Goal: Task Accomplishment & Management: Complete application form

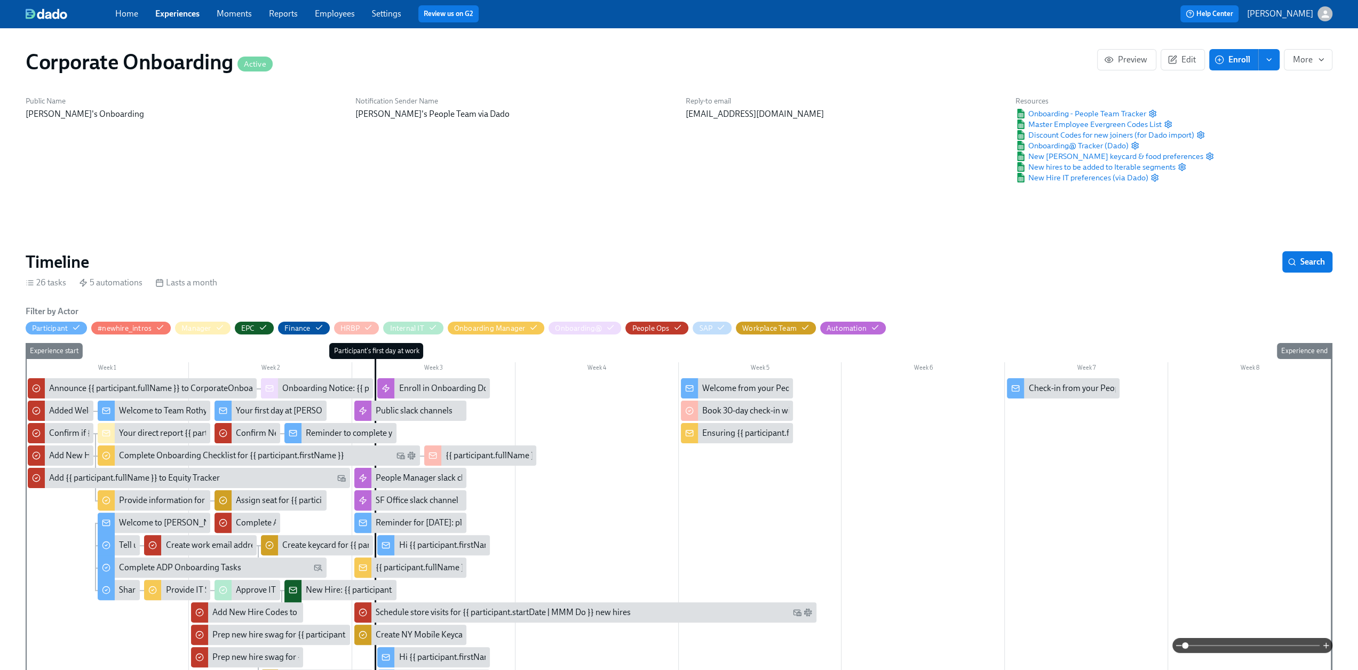
click at [191, 13] on link "Experiences" at bounding box center [177, 14] width 44 height 10
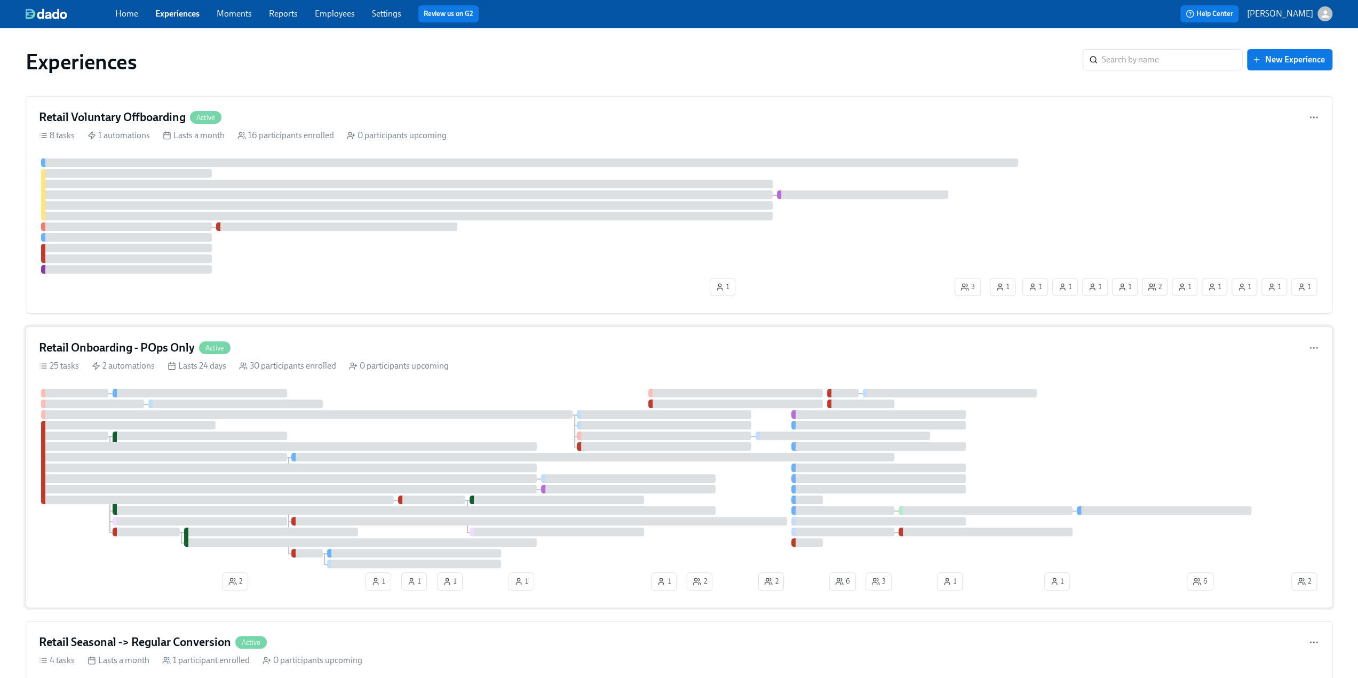
click at [349, 342] on div "Retail Onboarding - POps Only Active" at bounding box center [679, 348] width 1280 height 16
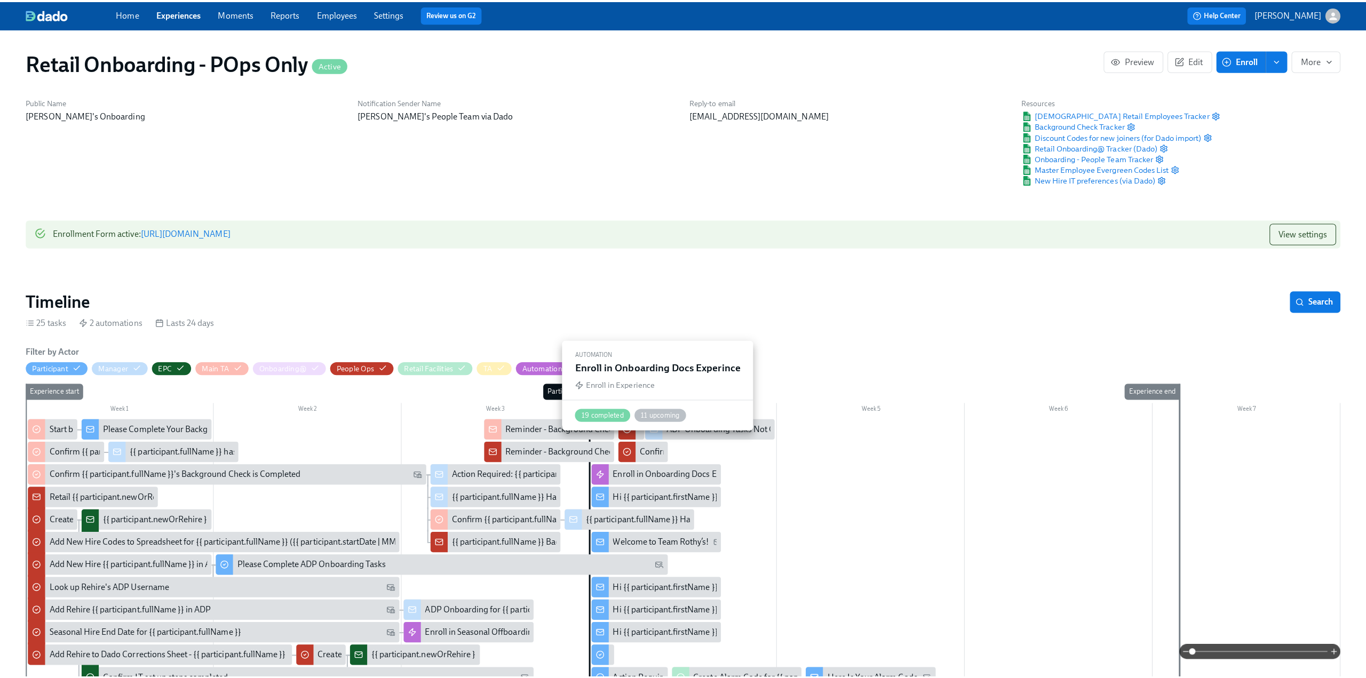
scroll to position [107, 0]
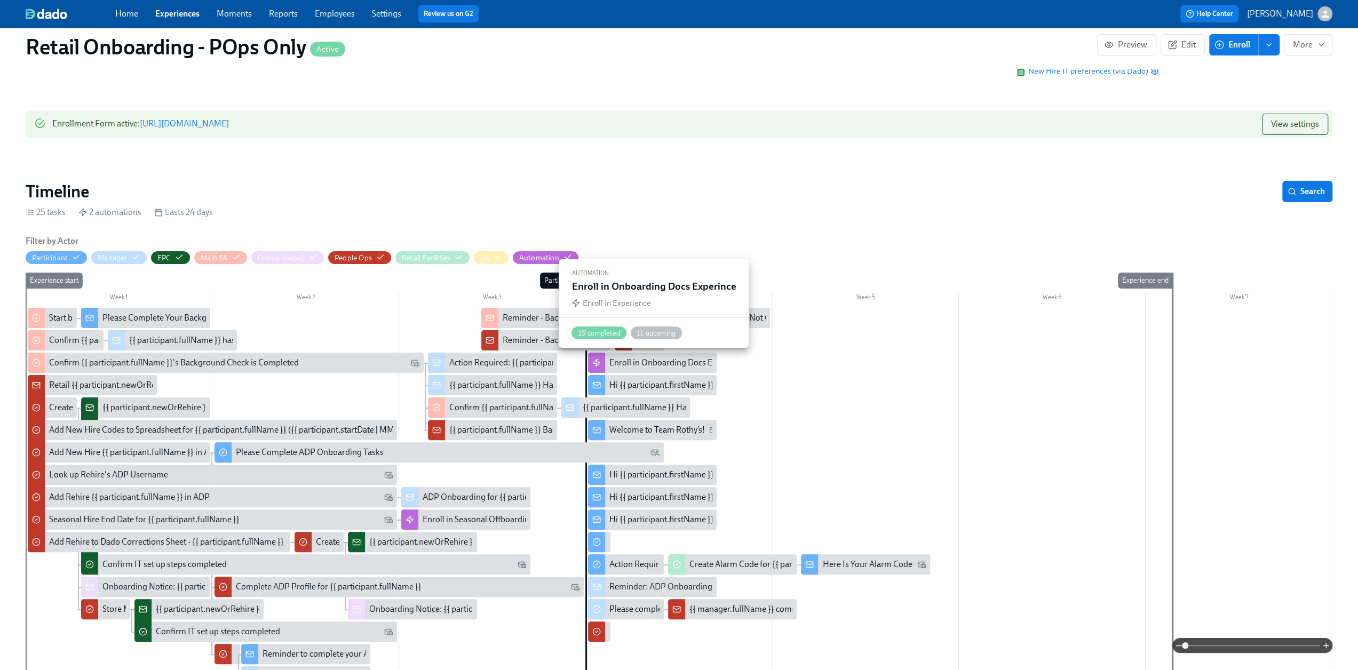
click at [662, 360] on div "Enroll in Onboarding Docs Experince" at bounding box center [676, 363] width 134 height 12
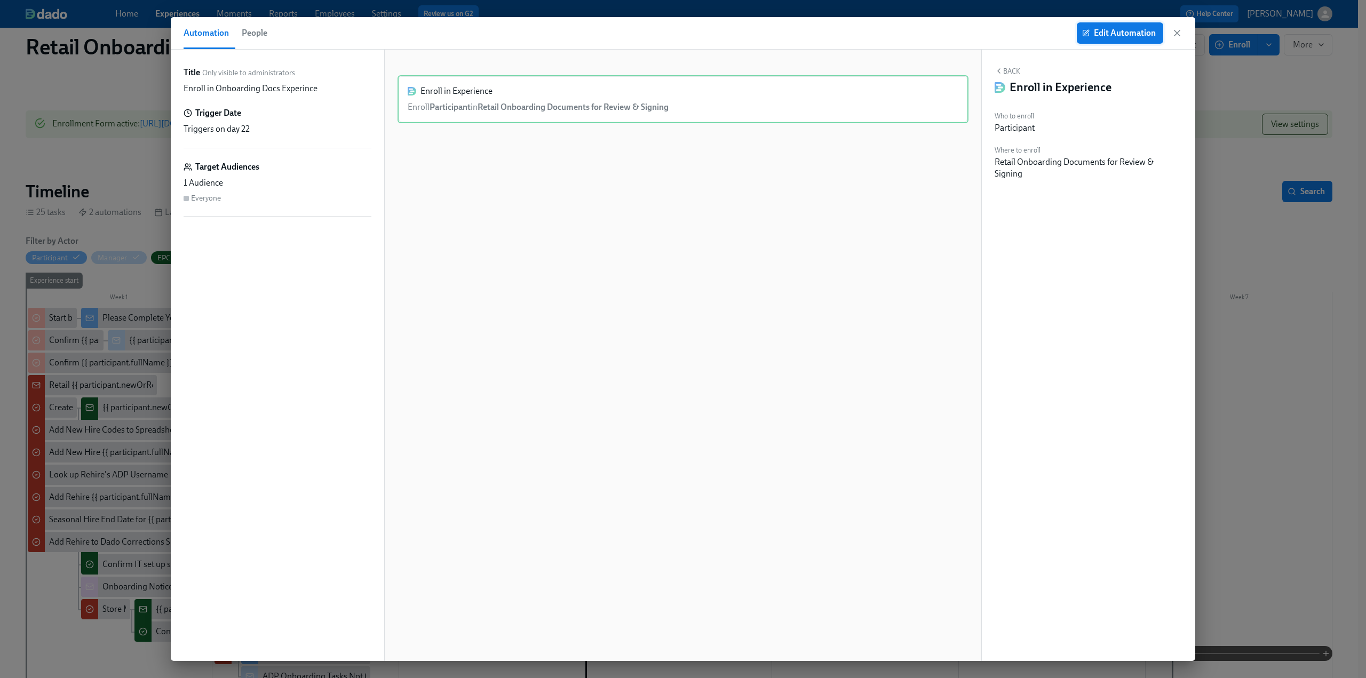
click at [1129, 30] on span "Edit Automation" at bounding box center [1120, 33] width 72 height 11
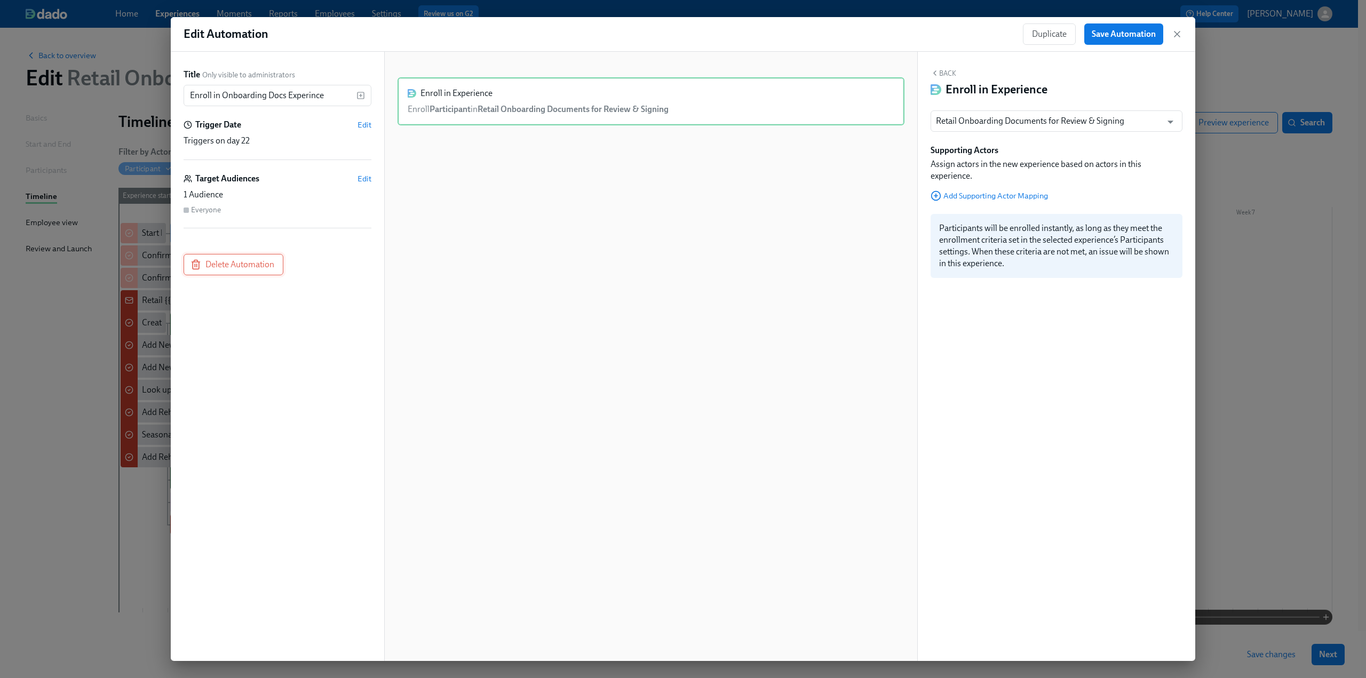
click at [219, 272] on button "Delete Automation" at bounding box center [234, 264] width 100 height 21
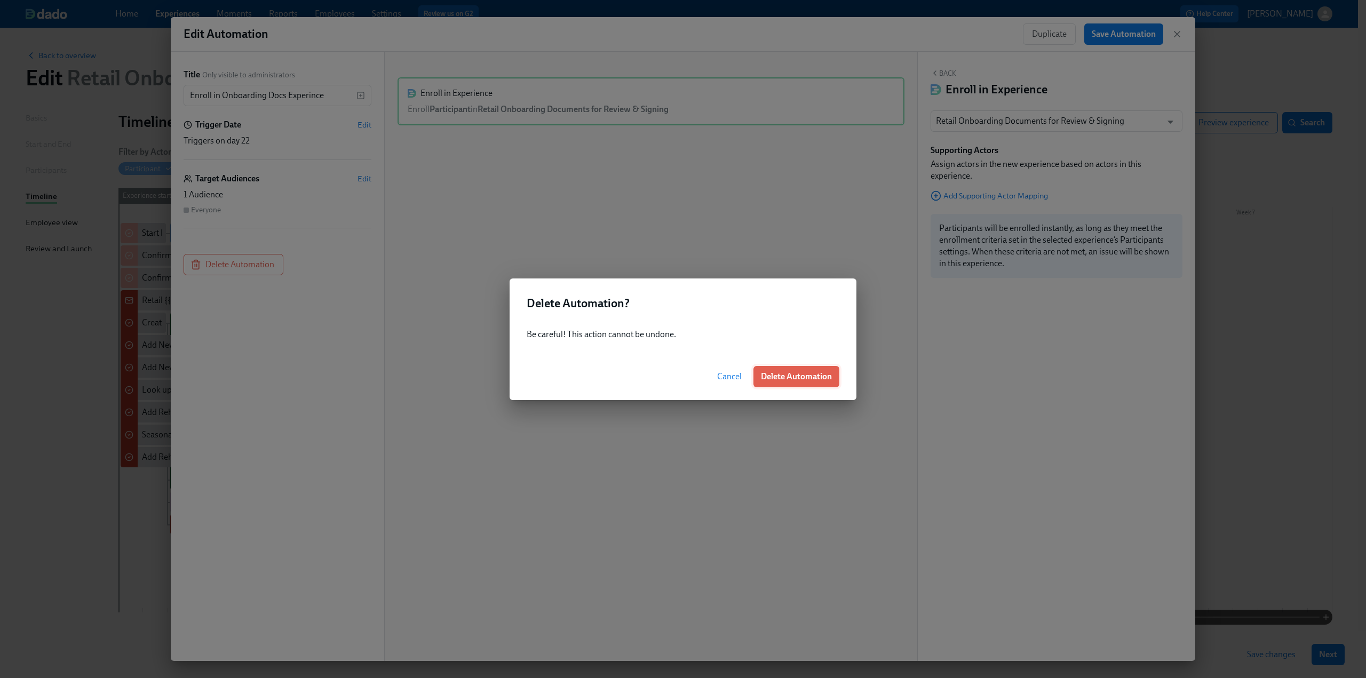
click at [808, 377] on span "Delete Automation" at bounding box center [796, 376] width 71 height 11
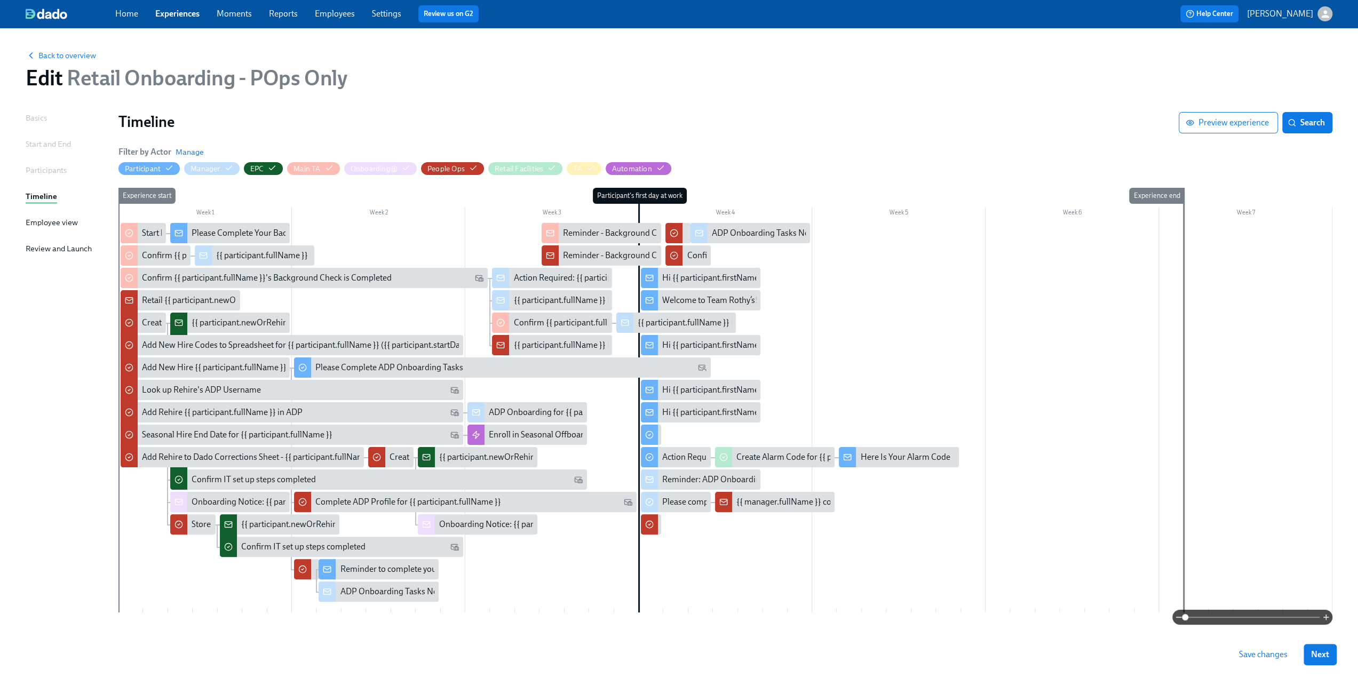
click at [1277, 656] on span "Save changes" at bounding box center [1263, 654] width 49 height 11
click at [70, 55] on span "Back to overview" at bounding box center [61, 55] width 70 height 11
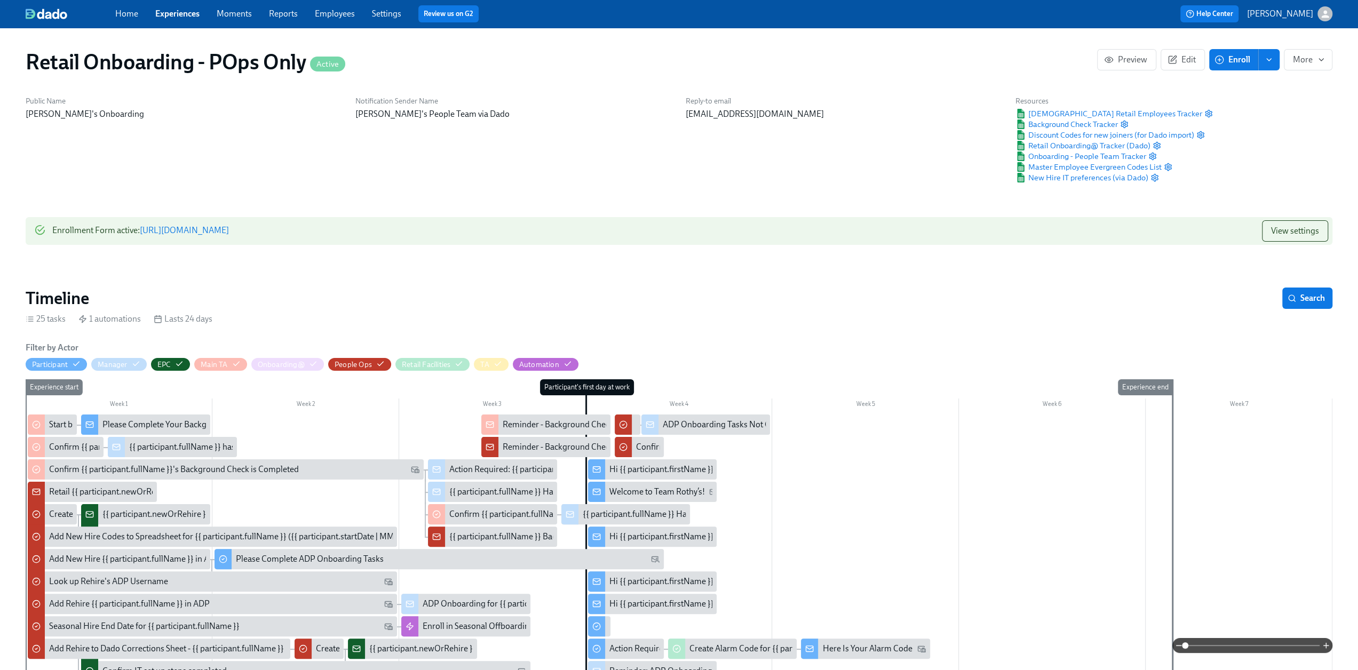
click at [175, 12] on link "Experiences" at bounding box center [177, 14] width 44 height 10
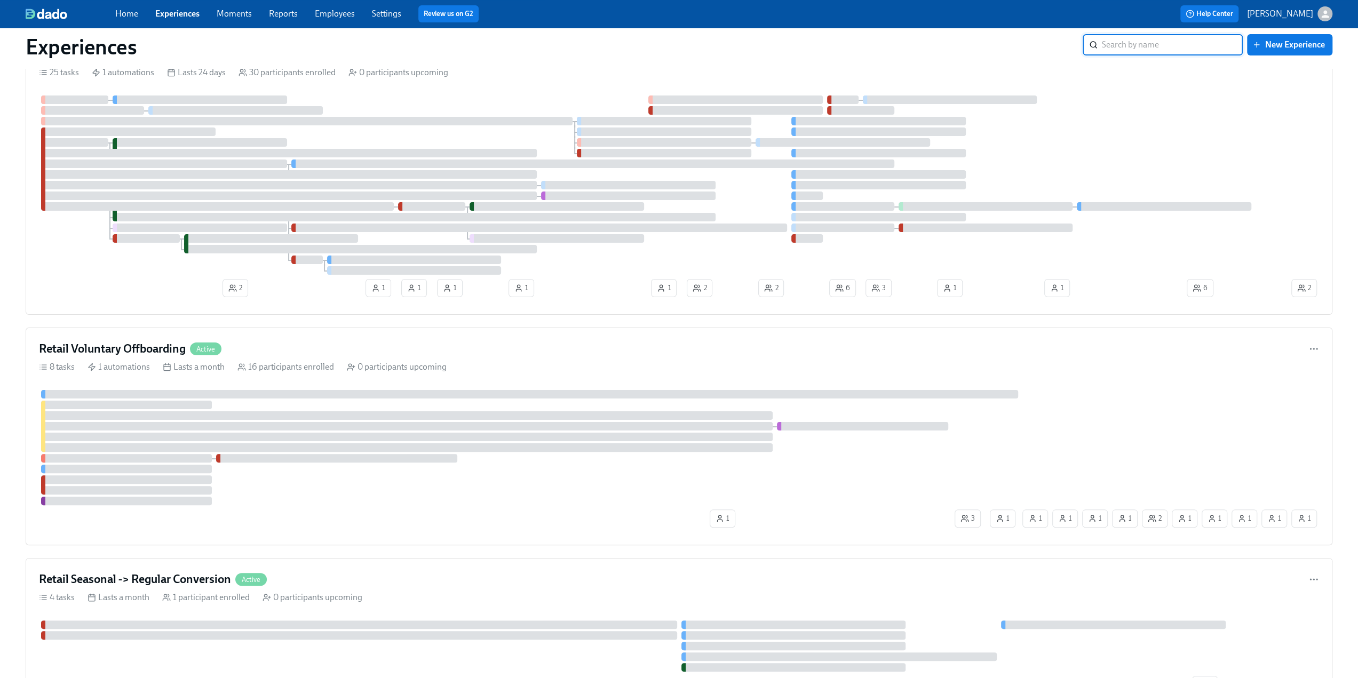
scroll to position [107, 0]
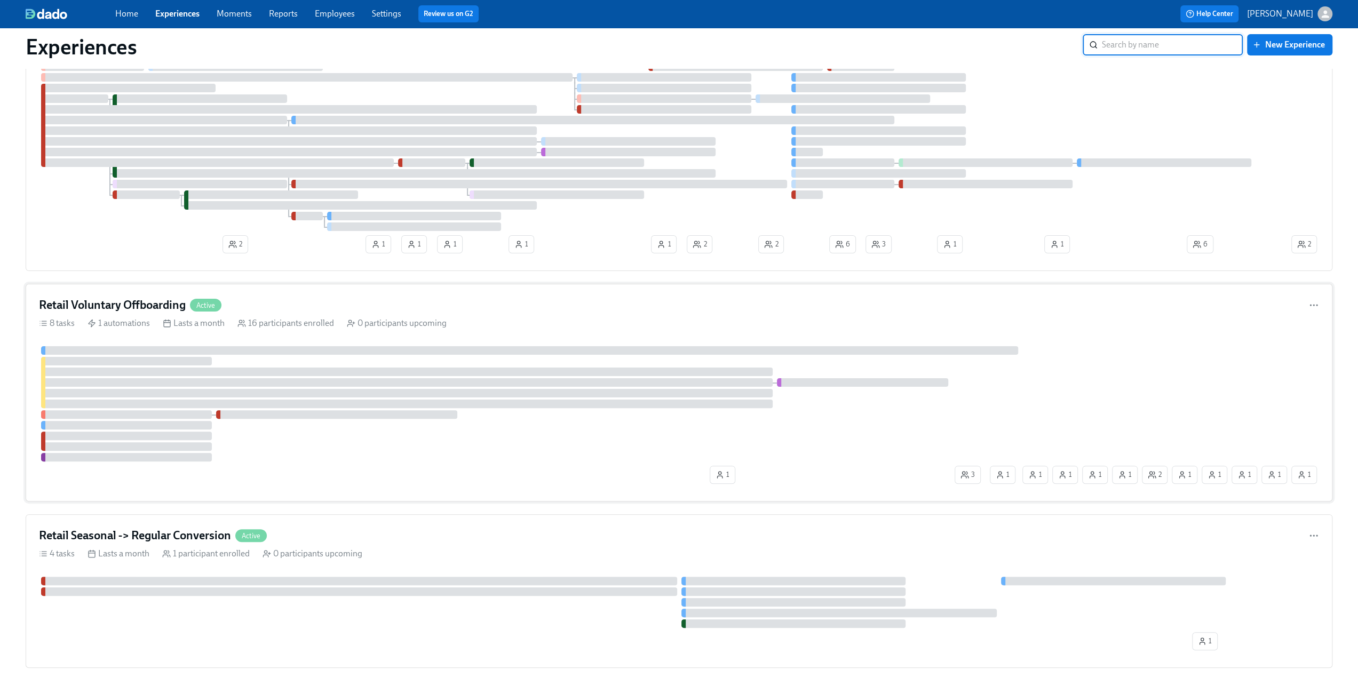
click at [126, 297] on h4 "Retail Voluntary Offboarding" at bounding box center [112, 305] width 147 height 16
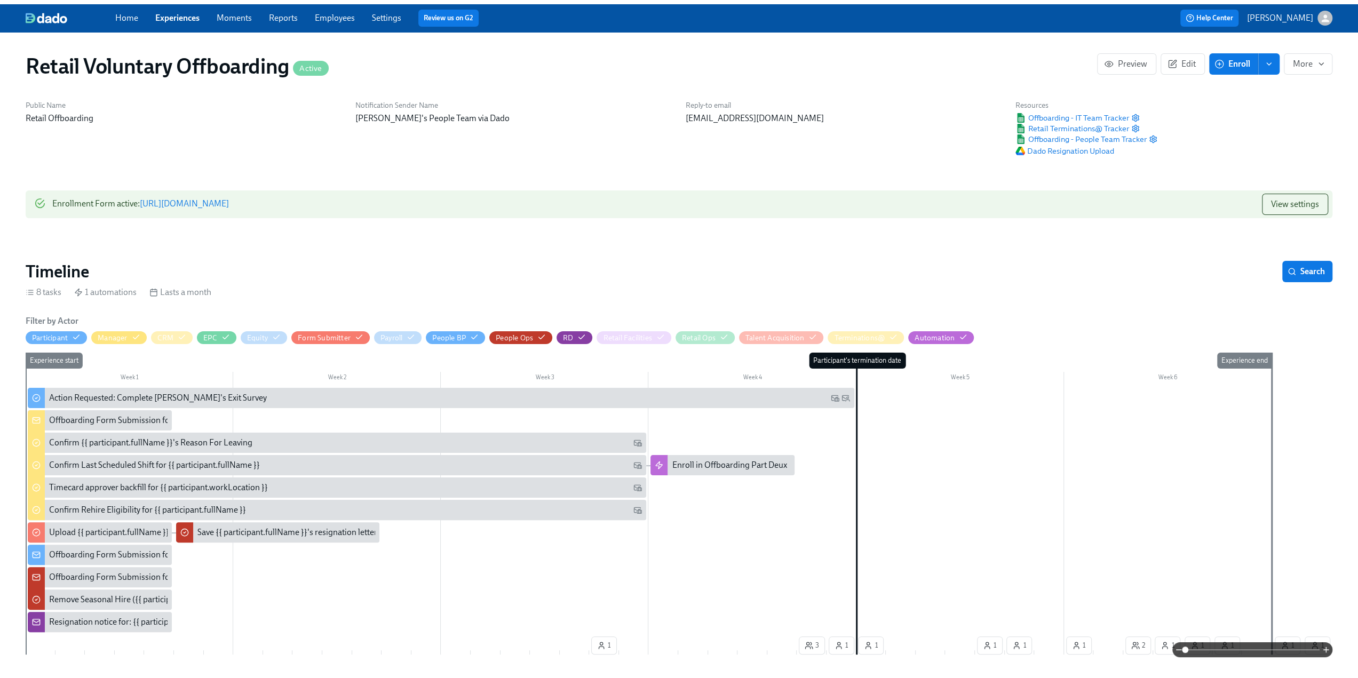
scroll to position [0, 3238]
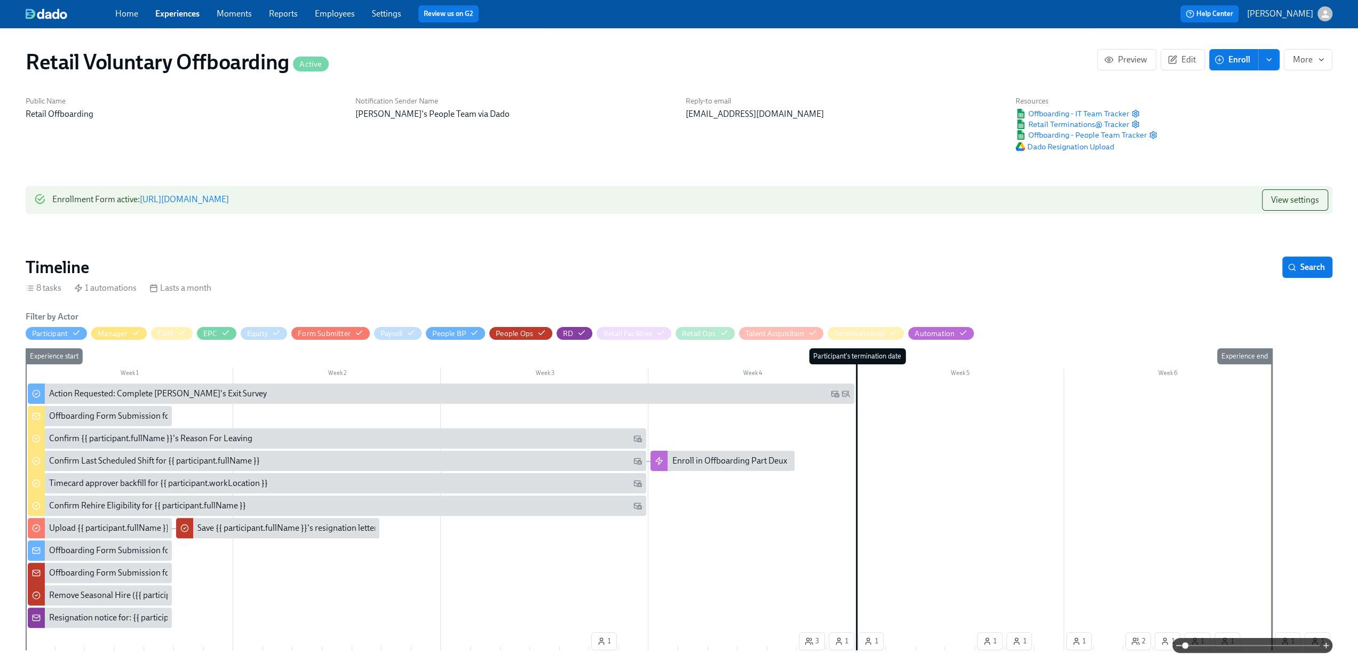
click at [171, 18] on link "Experiences" at bounding box center [177, 14] width 44 height 10
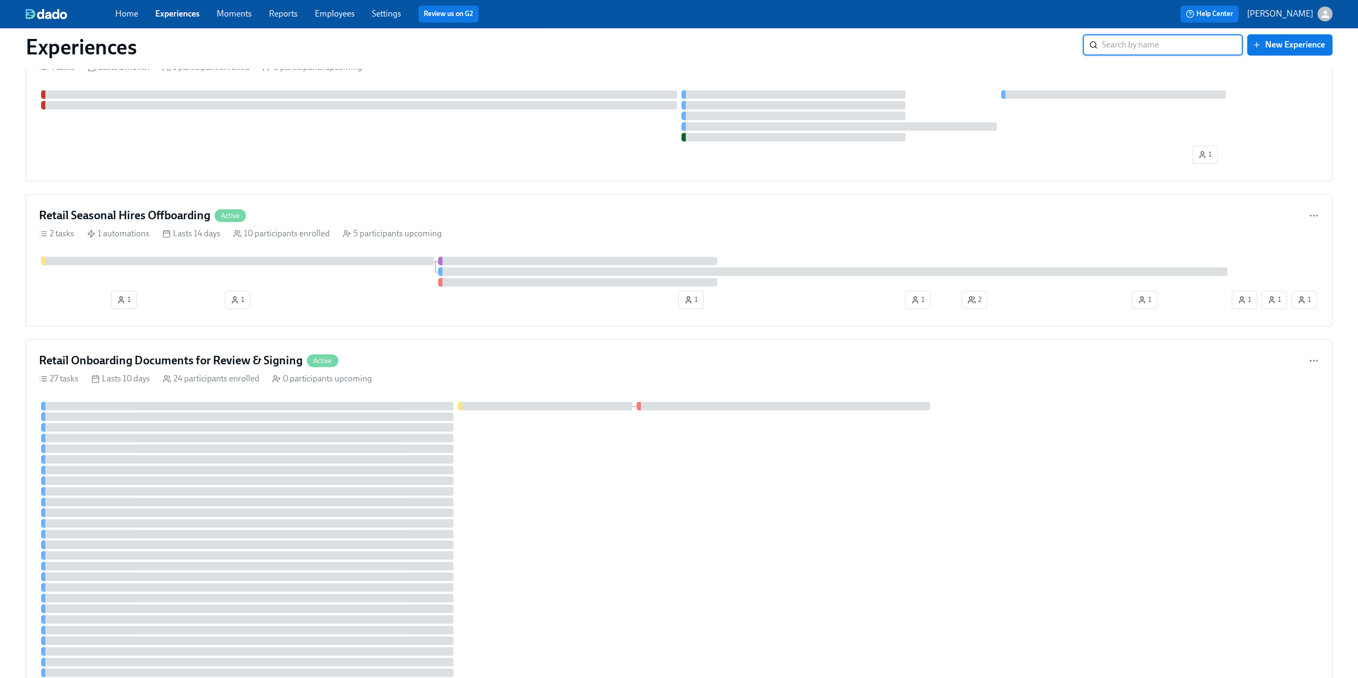
scroll to position [640, 0]
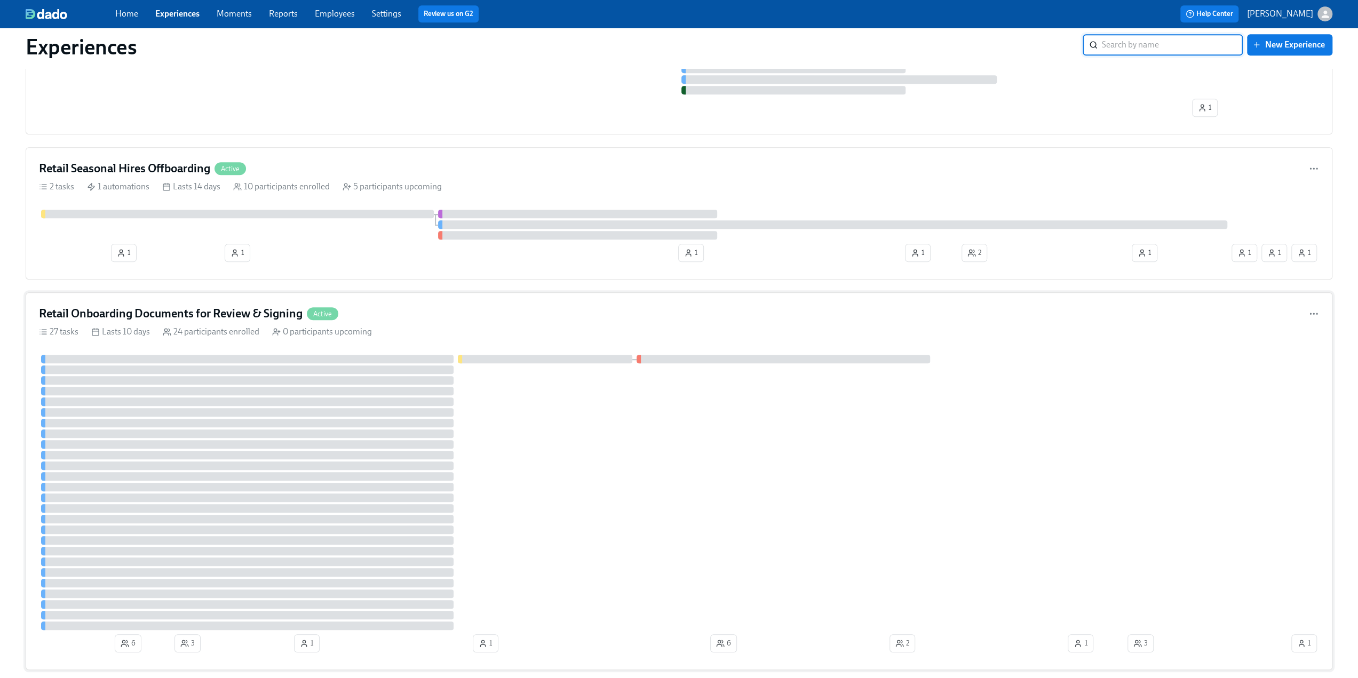
click at [207, 306] on h4 "Retail Onboarding Documents for Review & Signing" at bounding box center [171, 314] width 264 height 16
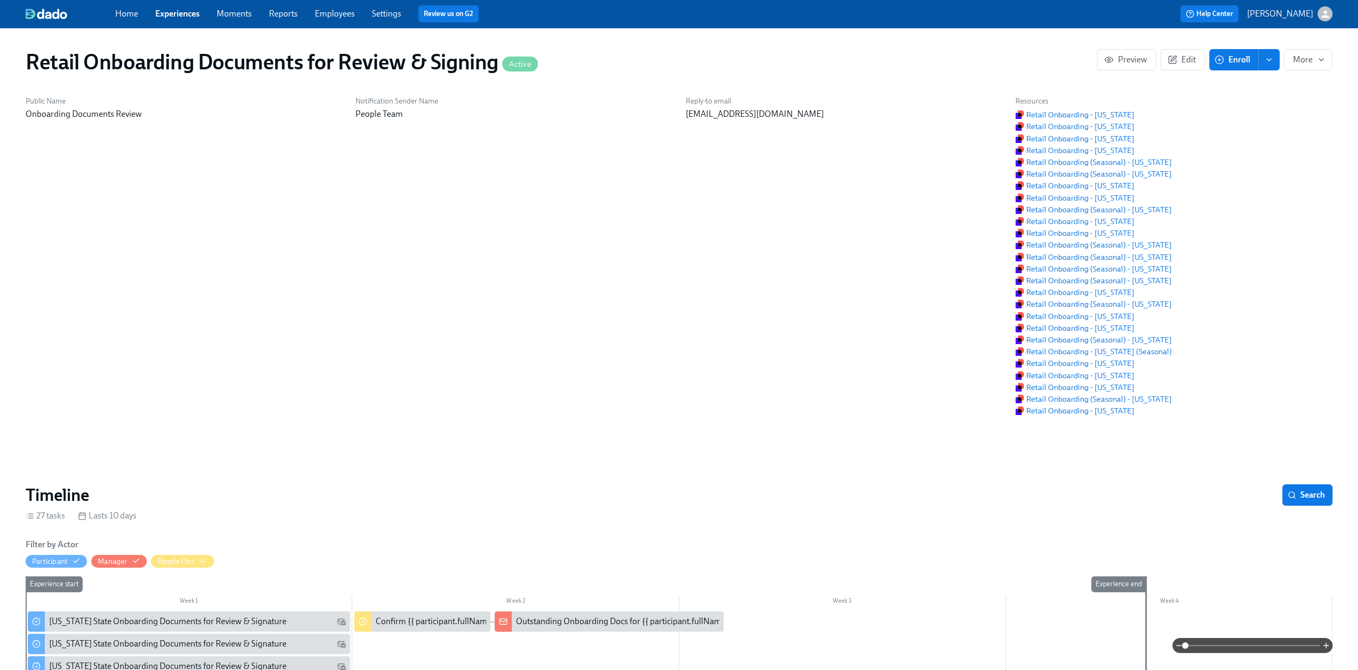
click at [172, 20] on div "Home Experiences Moments Reports Employees Settings Review us on G2" at bounding box center [419, 13] width 609 height 17
click at [172, 14] on link "Experiences" at bounding box center [177, 14] width 44 height 10
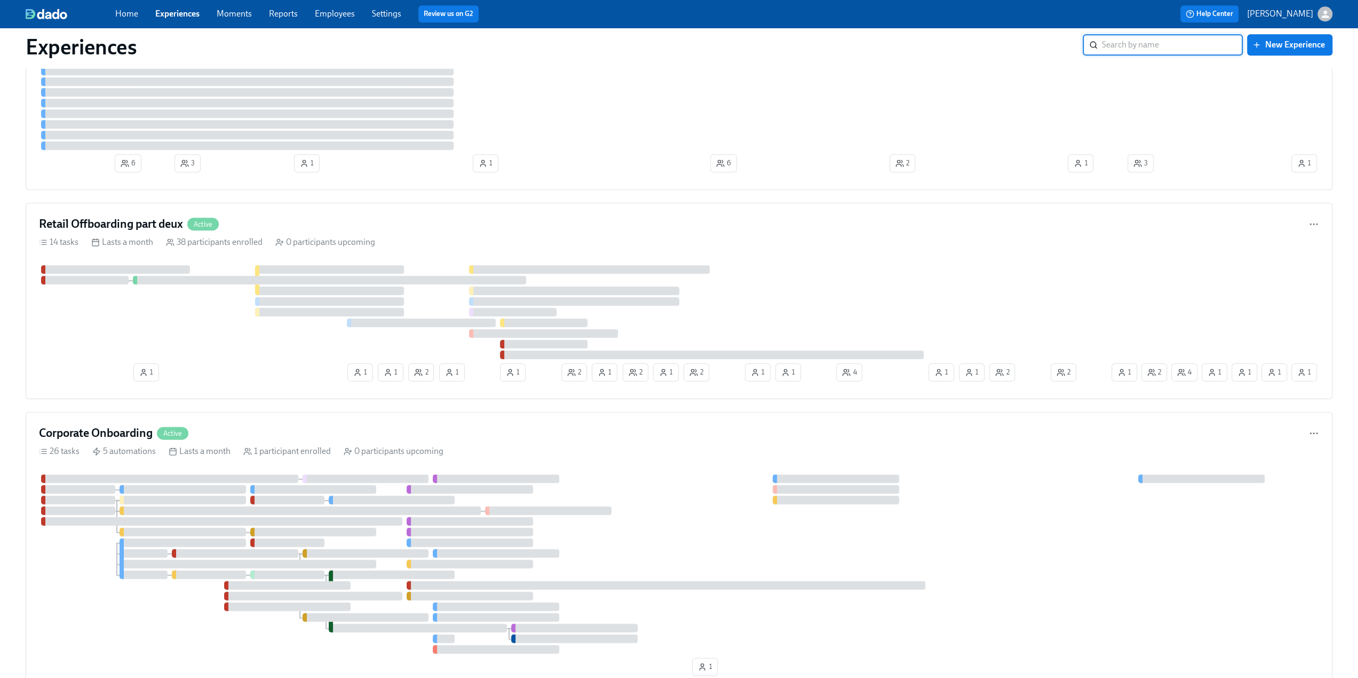
scroll to position [1227, 0]
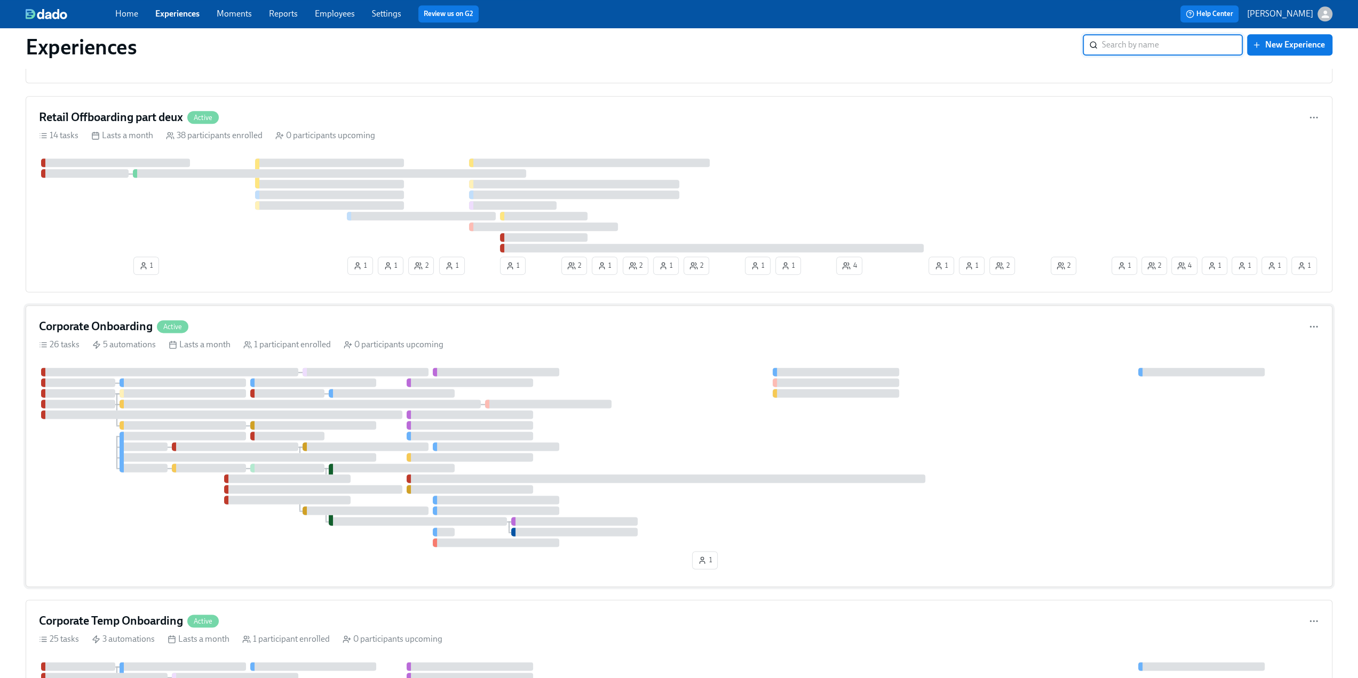
click at [248, 321] on div "Corporate Onboarding Active" at bounding box center [679, 327] width 1280 height 16
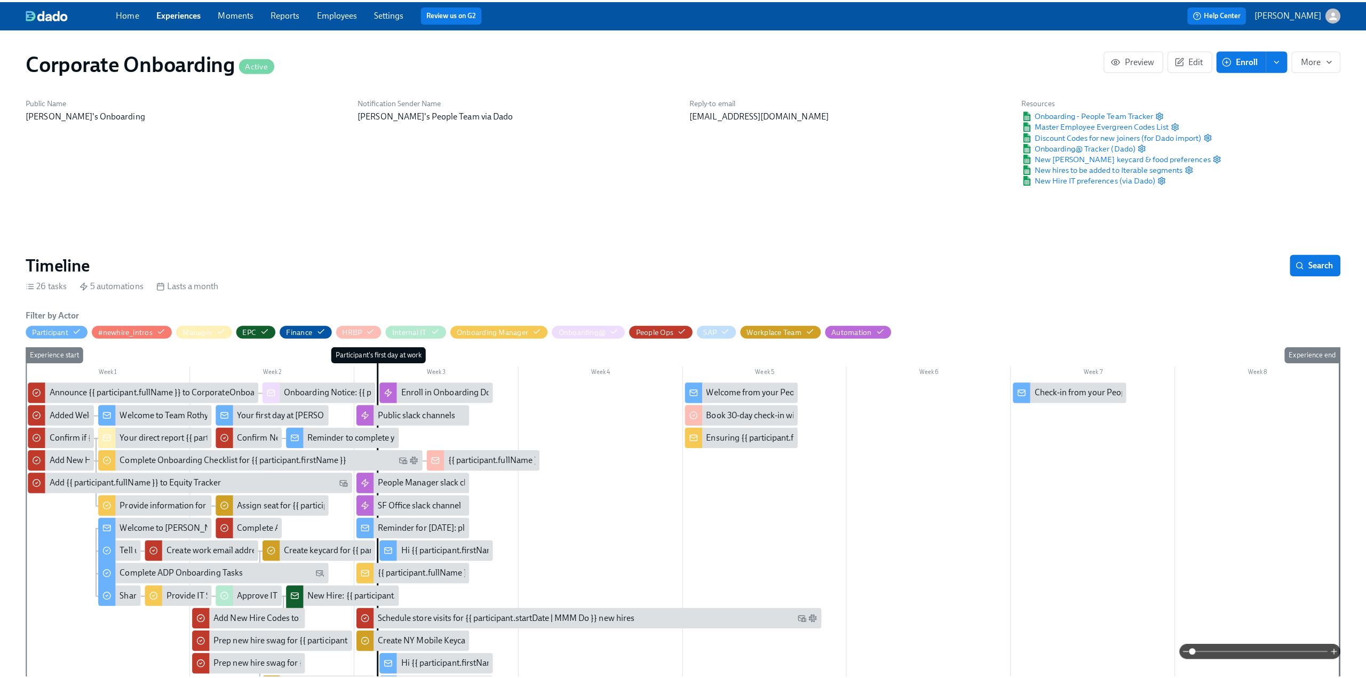
scroll to position [107, 0]
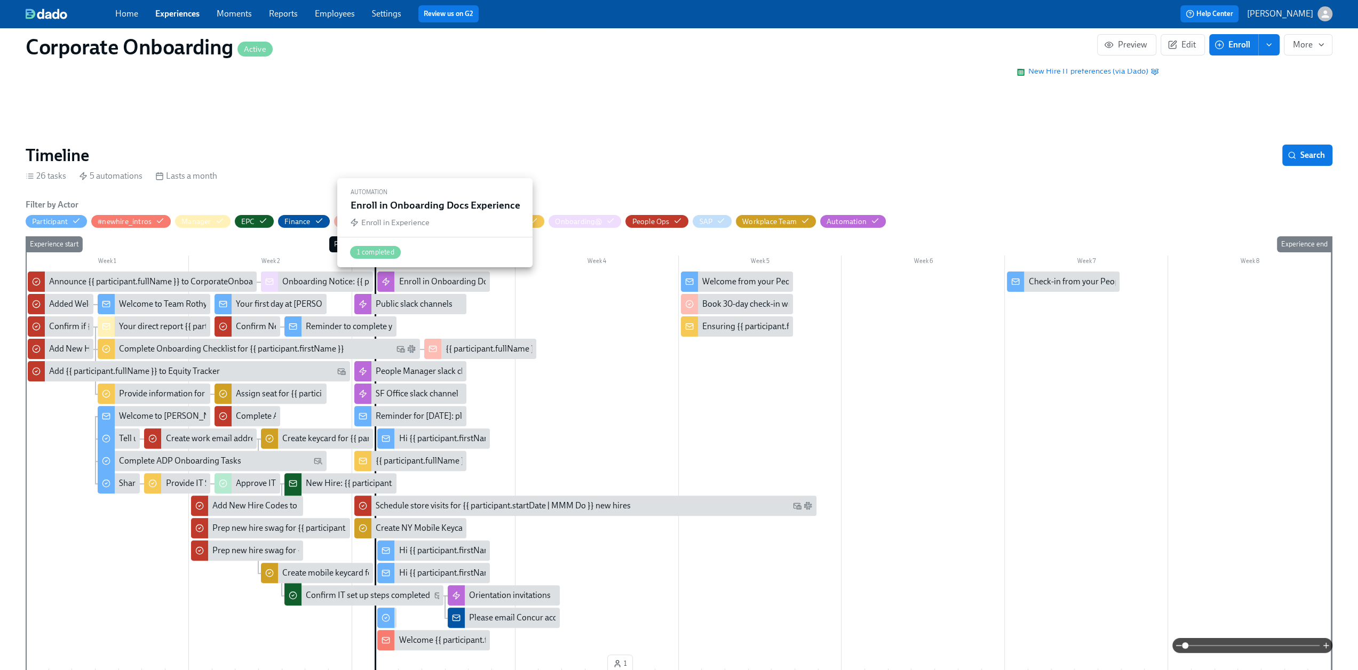
click at [439, 278] on div "Enroll in Onboarding Docs Experience" at bounding box center [468, 282] width 138 height 12
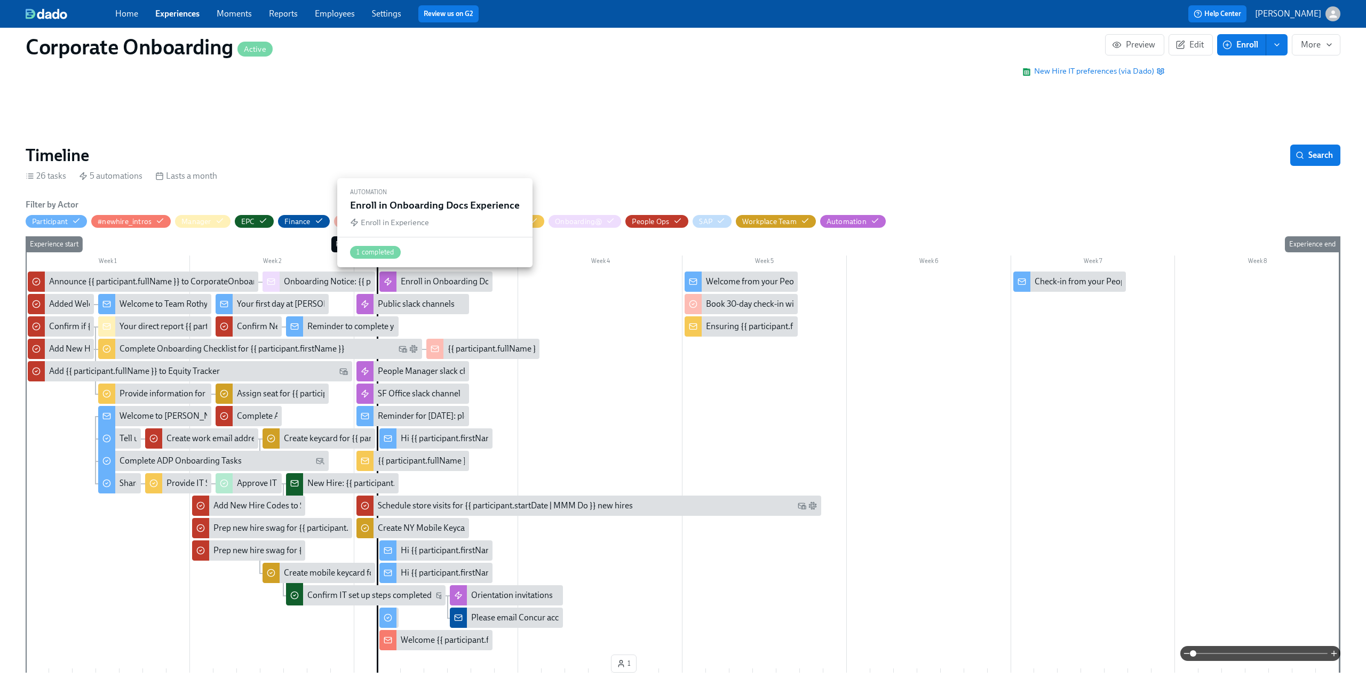
scroll to position [0, 202]
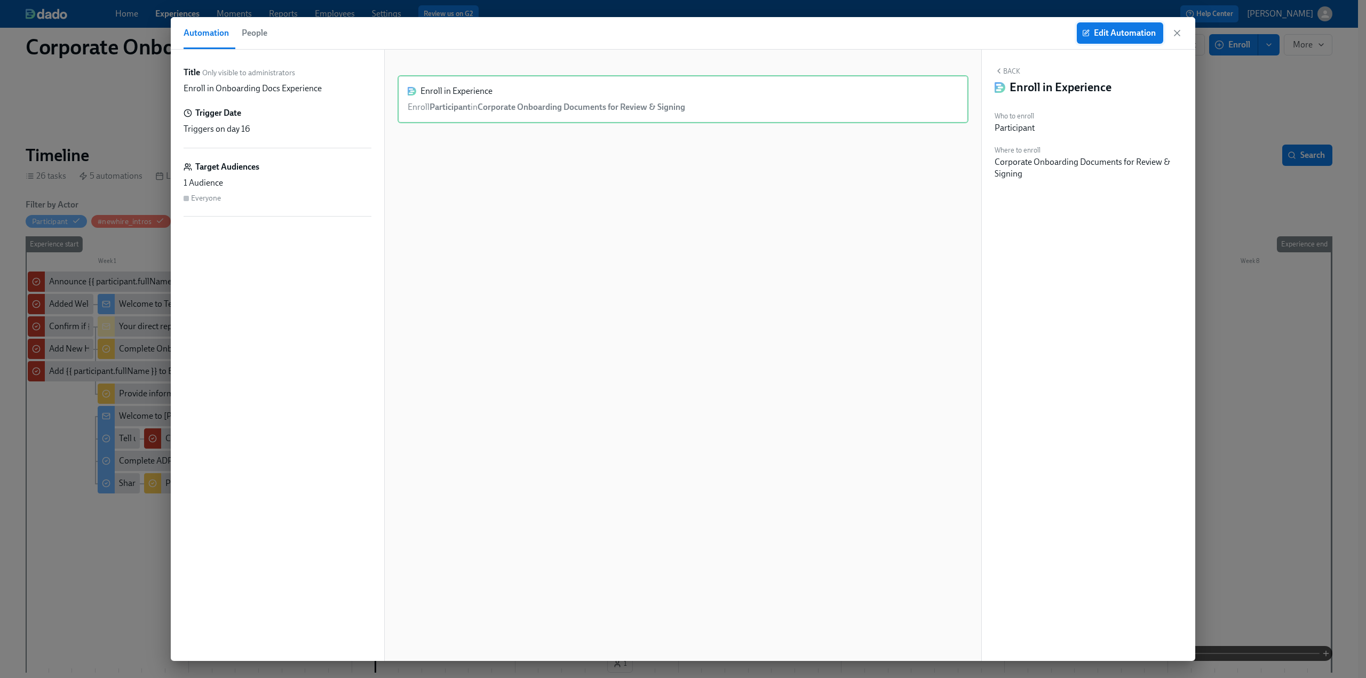
click at [1113, 28] on span "Edit Automation" at bounding box center [1120, 33] width 72 height 11
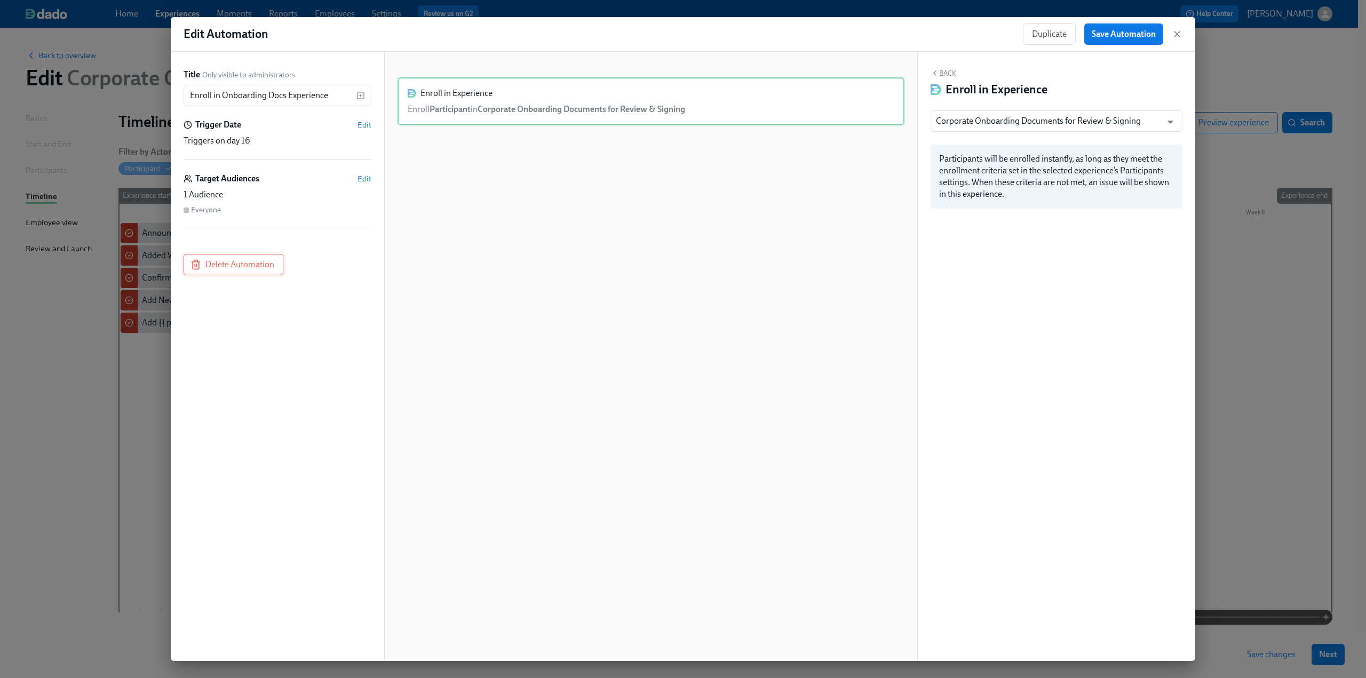
click at [225, 261] on span "Delete Automation" at bounding box center [234, 264] width 82 height 11
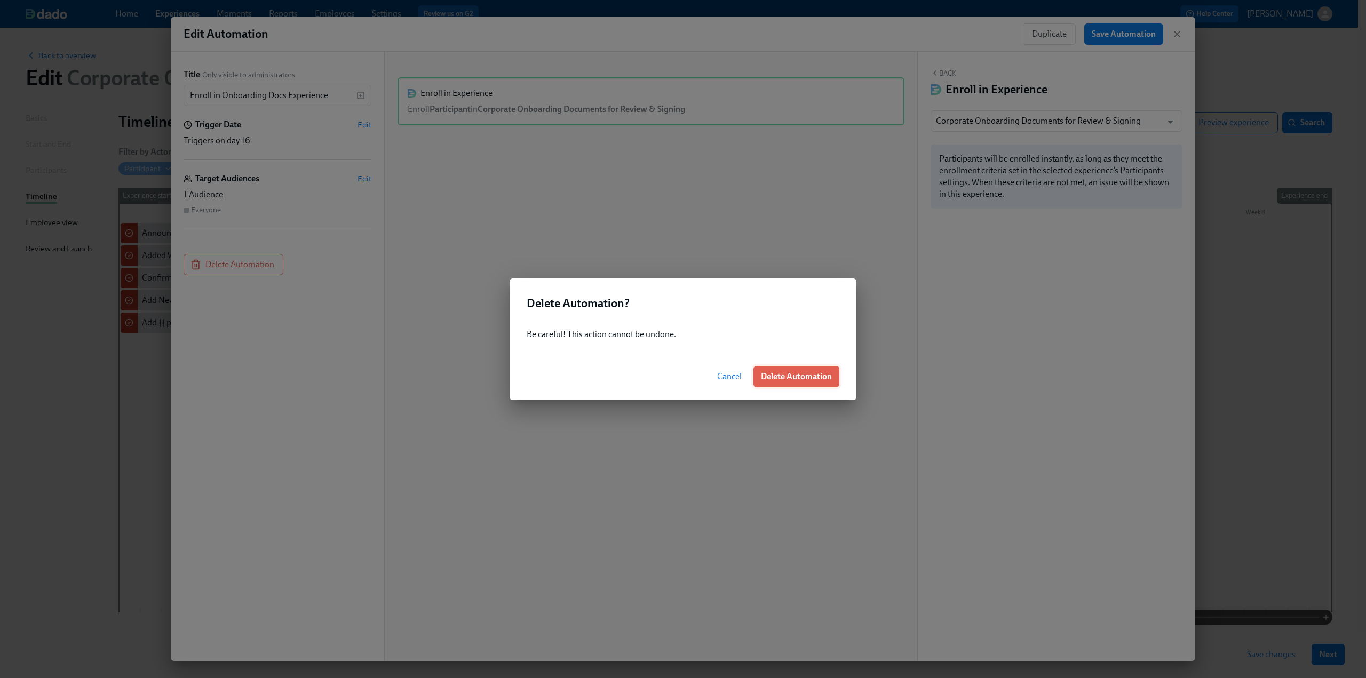
click at [796, 375] on span "Delete Automation" at bounding box center [796, 376] width 71 height 11
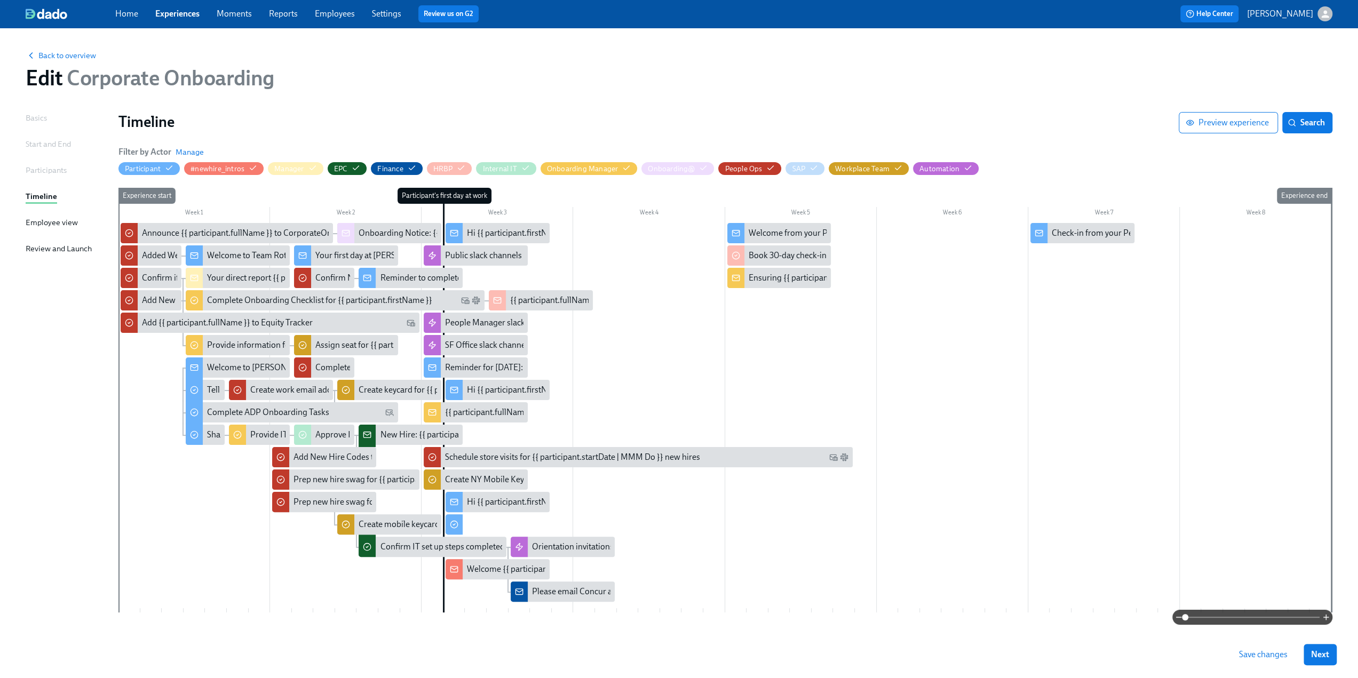
click at [1277, 656] on span "Save changes" at bounding box center [1263, 654] width 49 height 11
click at [78, 57] on span "Back to overview" at bounding box center [61, 55] width 70 height 11
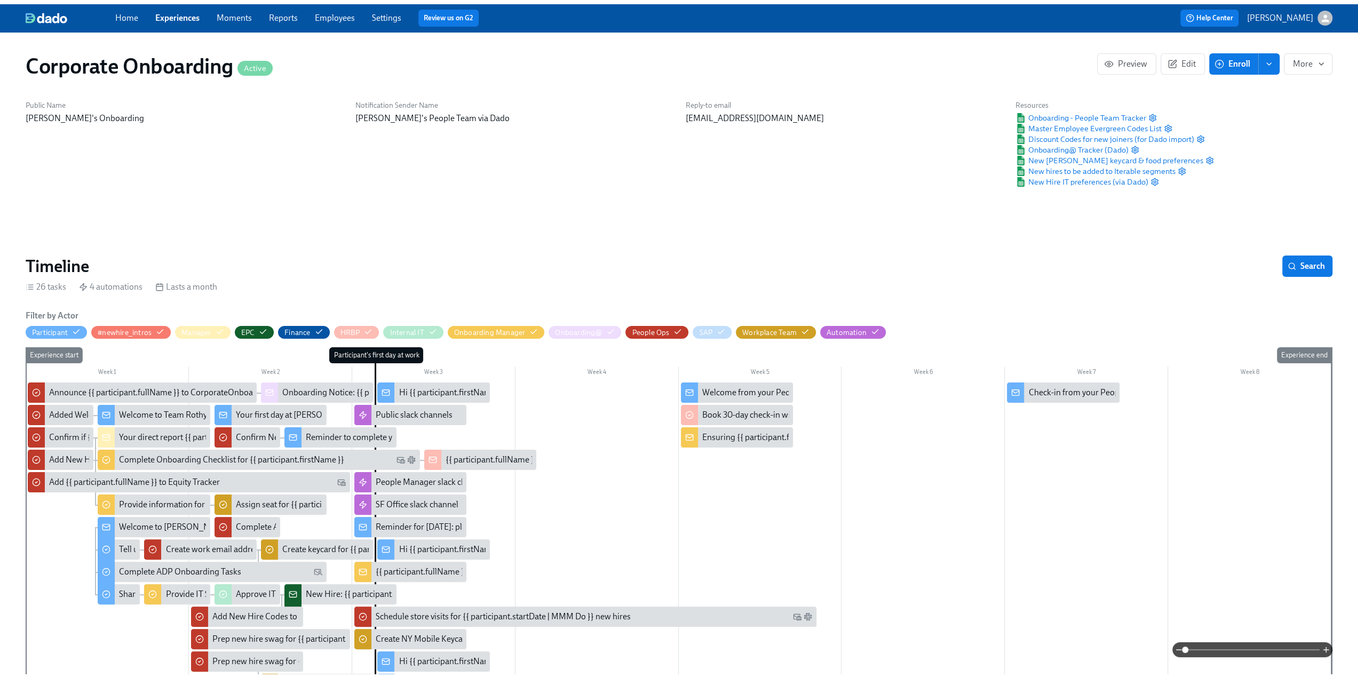
scroll to position [0, 202]
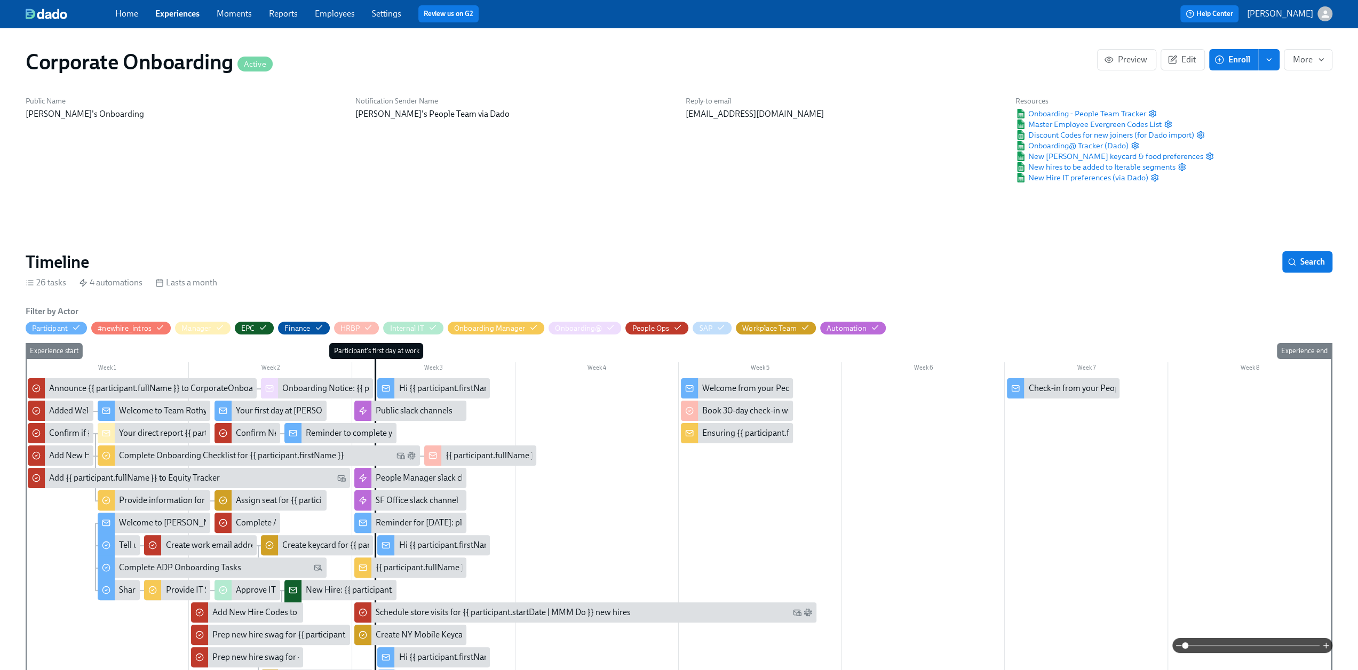
click at [197, 13] on link "Experiences" at bounding box center [177, 14] width 44 height 10
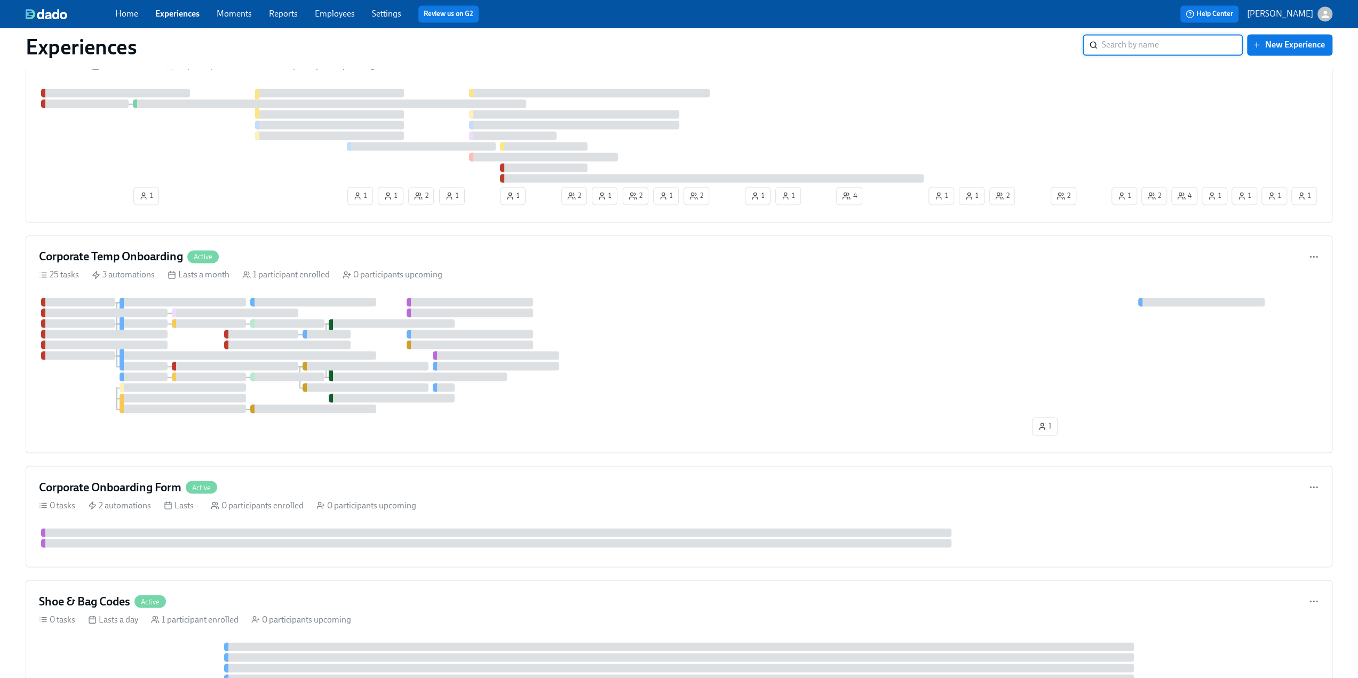
scroll to position [1708, 0]
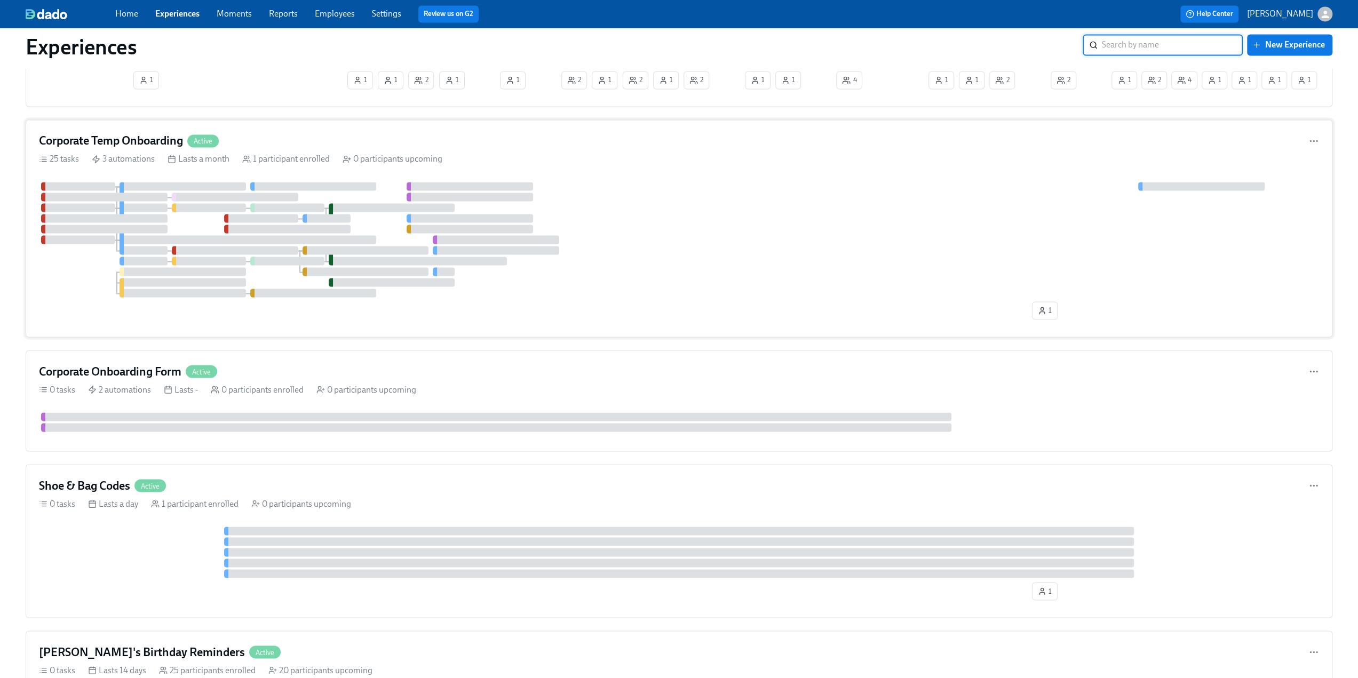
click at [147, 125] on div "Corporate Temp Onboarding Active 25 tasks 3 automations Lasts a month 1 partici…" at bounding box center [679, 229] width 1307 height 218
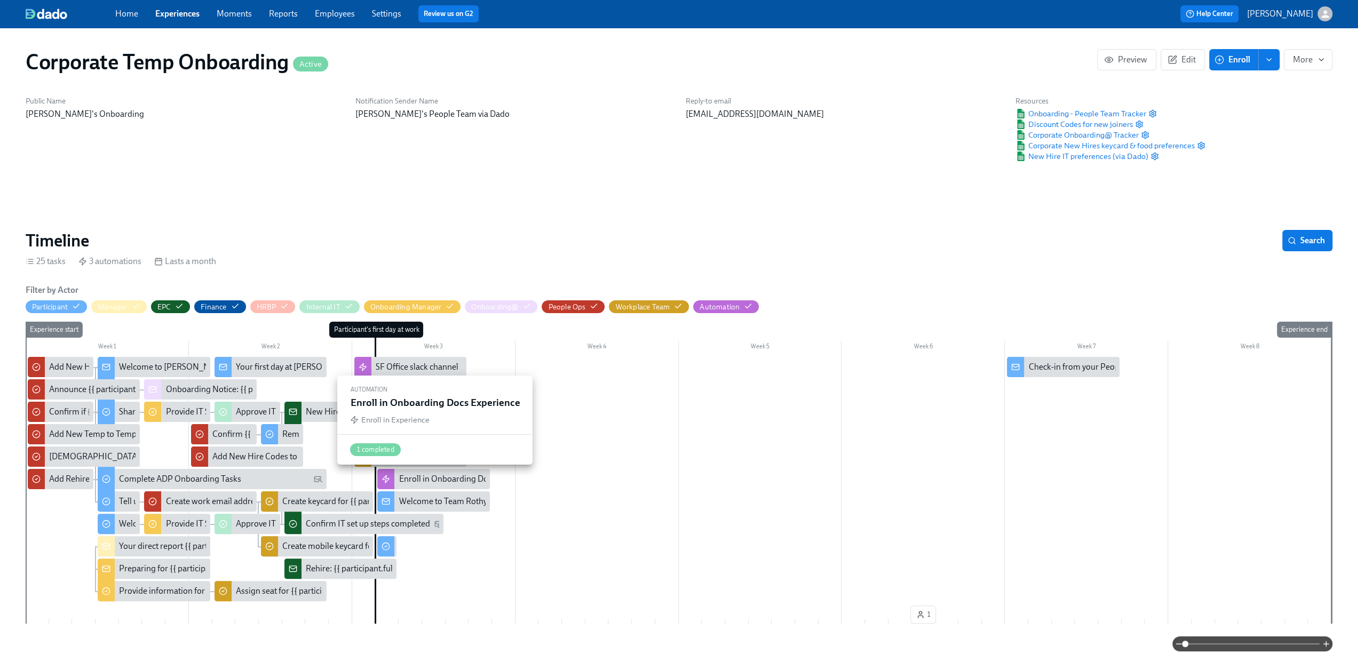
click at [440, 480] on div "Enroll in Onboarding Docs Experience" at bounding box center [468, 479] width 138 height 12
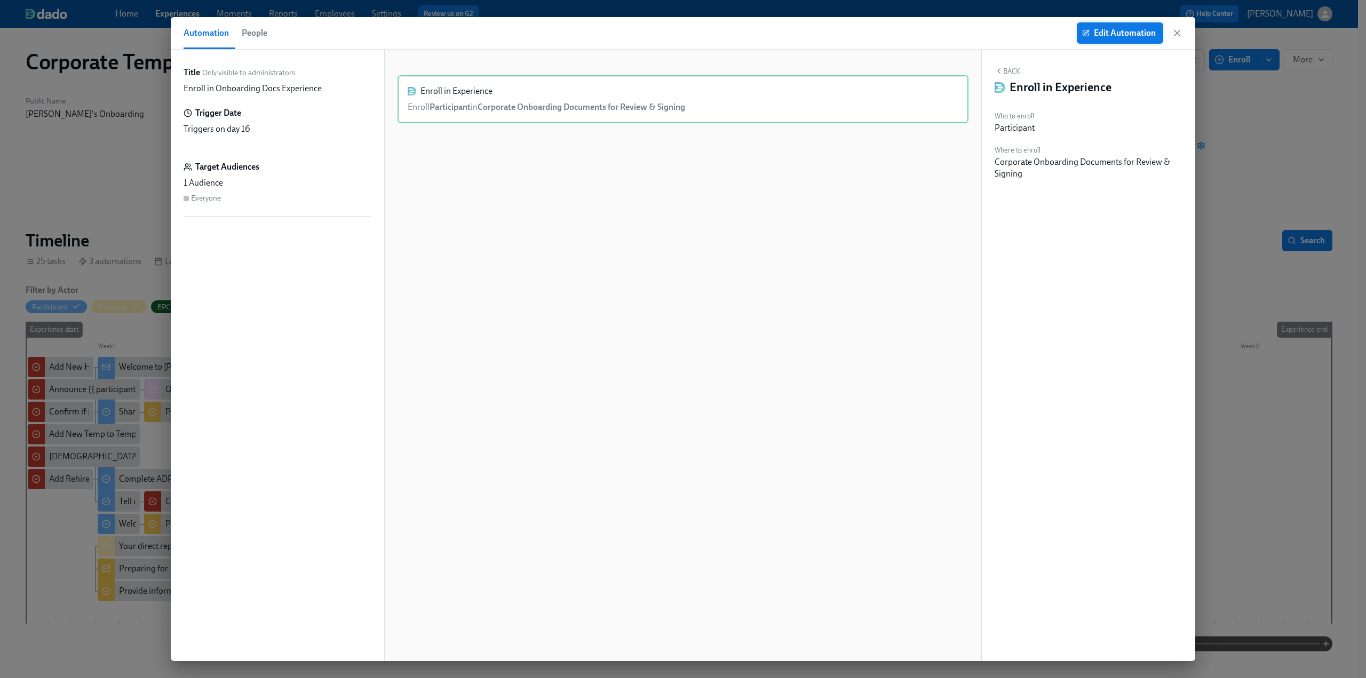
click at [1146, 29] on span "Edit Automation" at bounding box center [1120, 33] width 72 height 11
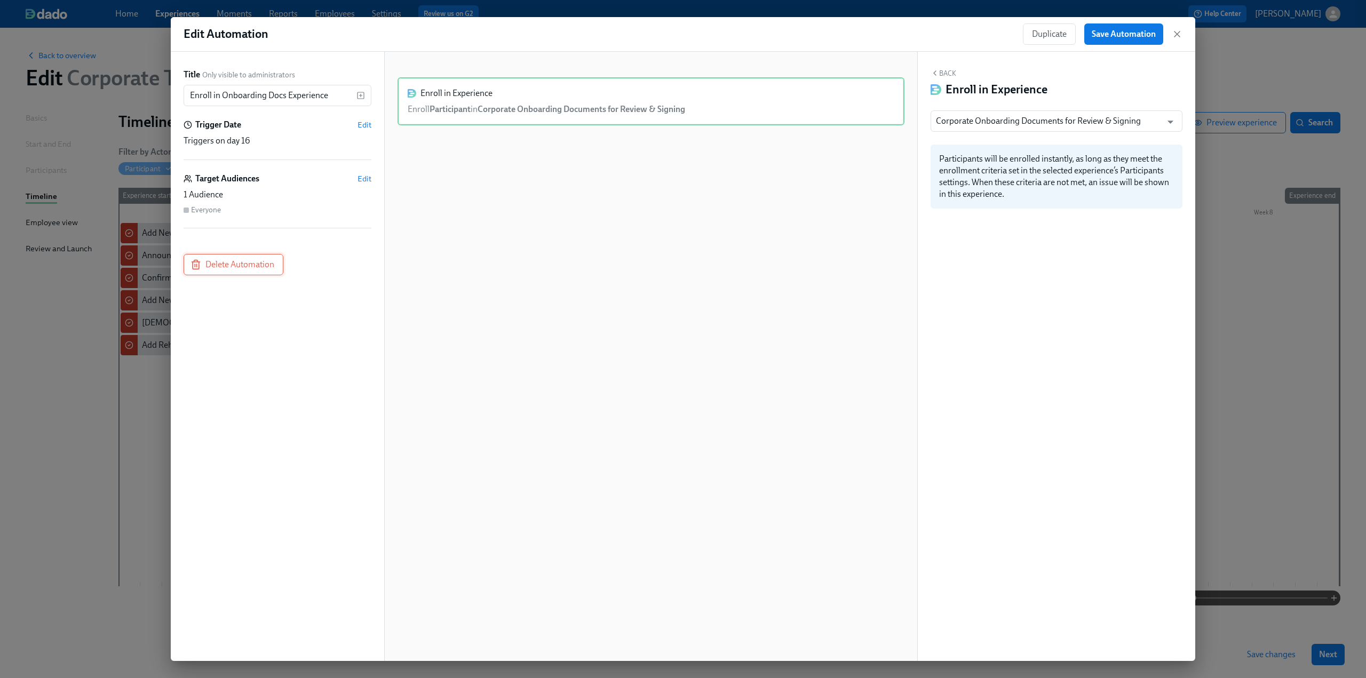
click at [239, 272] on button "Delete Automation" at bounding box center [234, 264] width 100 height 21
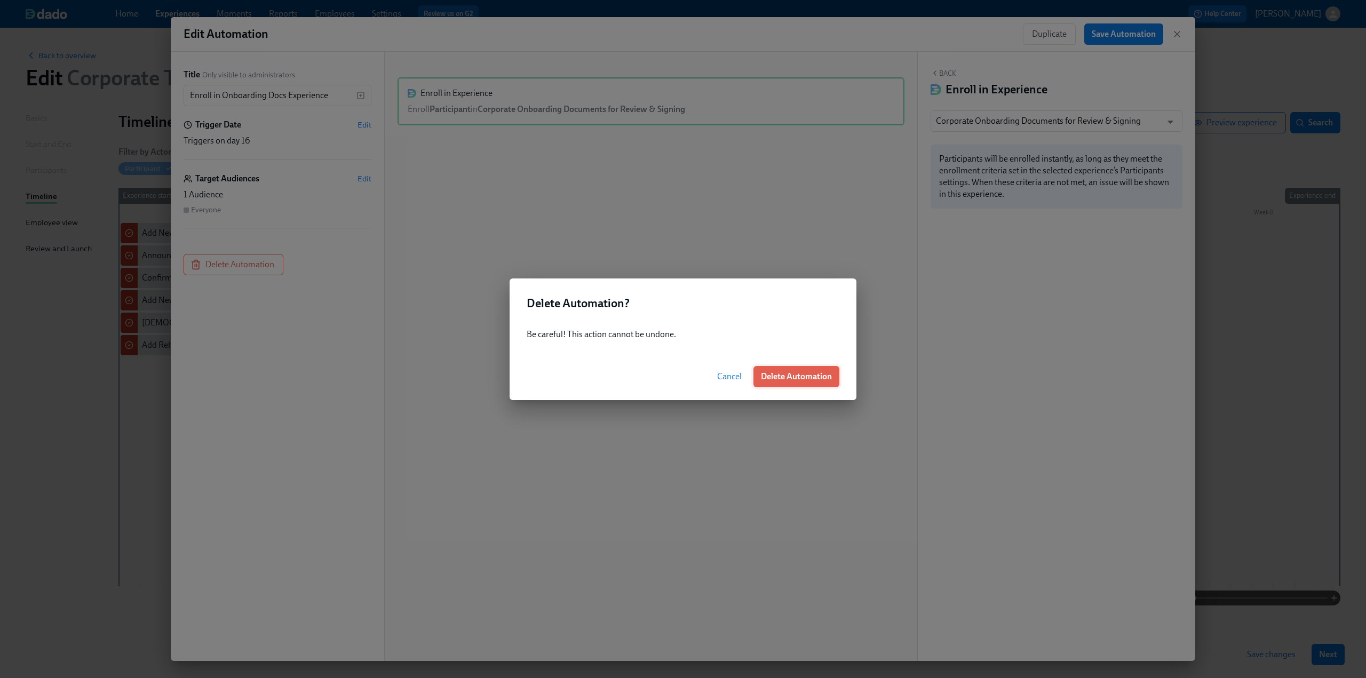
click at [785, 374] on span "Delete Automation" at bounding box center [796, 376] width 71 height 11
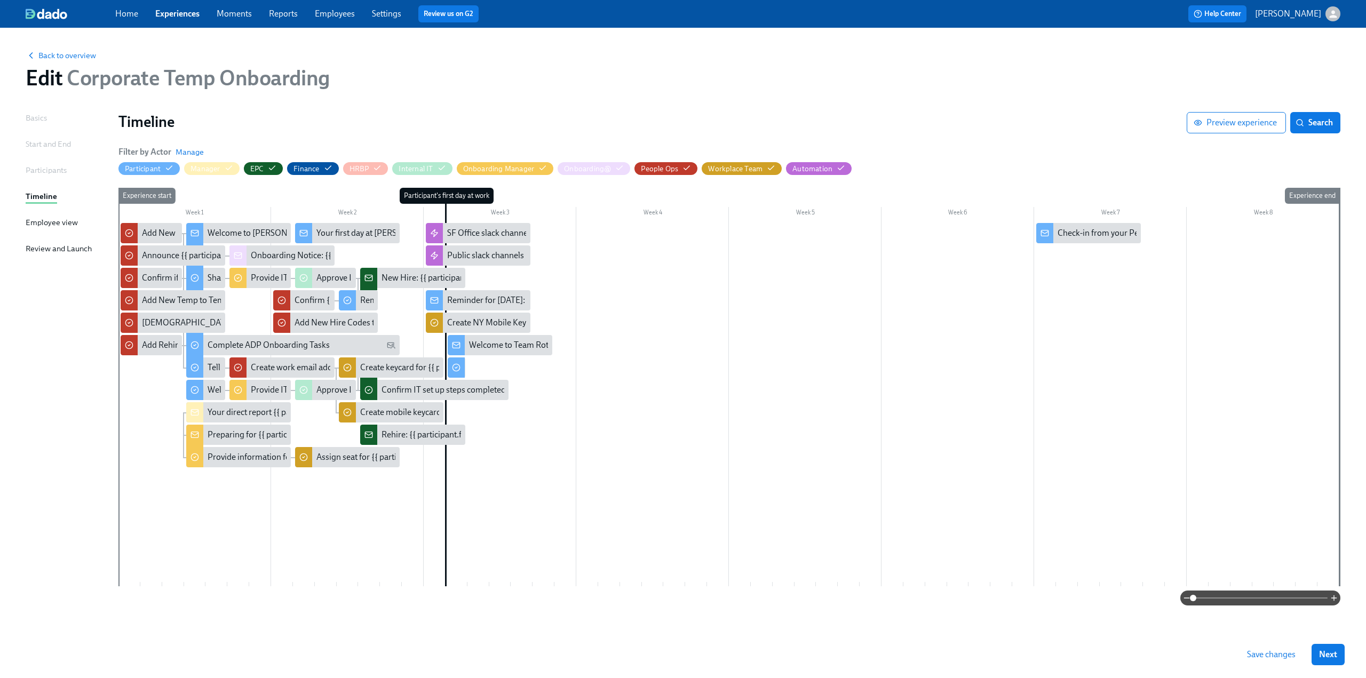
click at [1291, 660] on button "Save changes" at bounding box center [1272, 654] width 64 height 21
click at [1272, 651] on span "Save changes" at bounding box center [1271, 654] width 49 height 11
click at [51, 58] on span "Back to overview" at bounding box center [61, 55] width 70 height 11
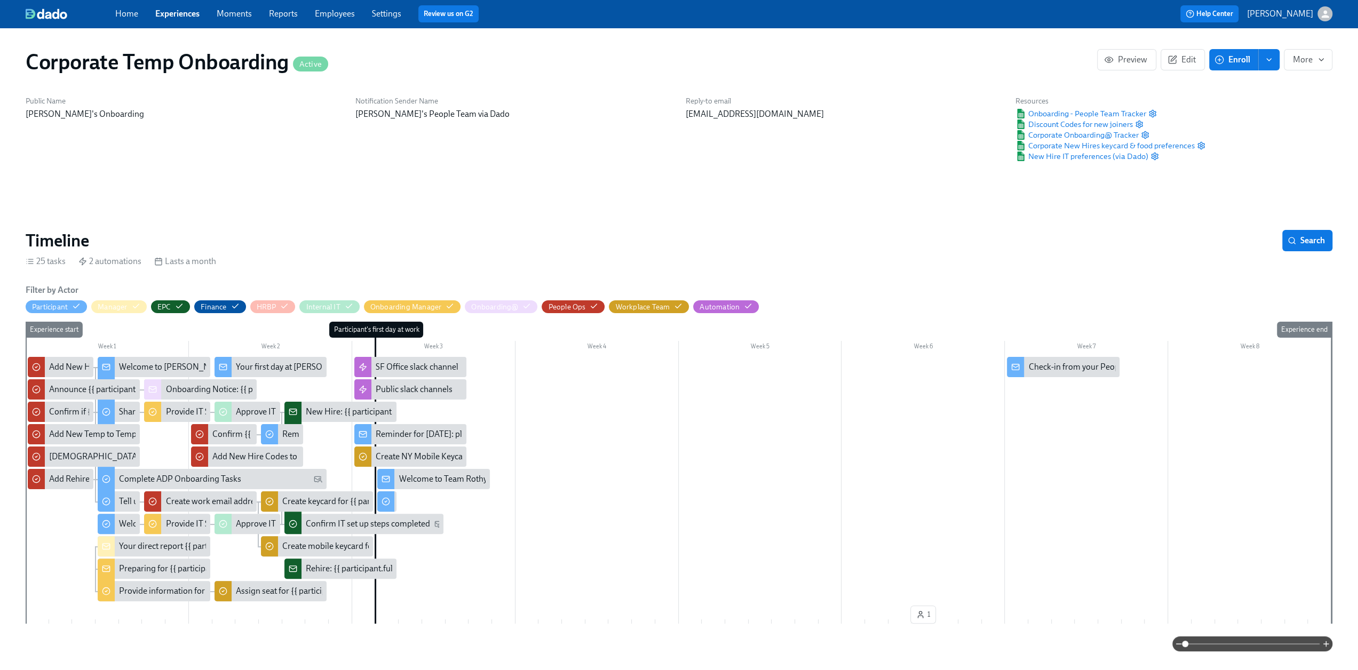
click at [175, 10] on link "Experiences" at bounding box center [177, 14] width 44 height 10
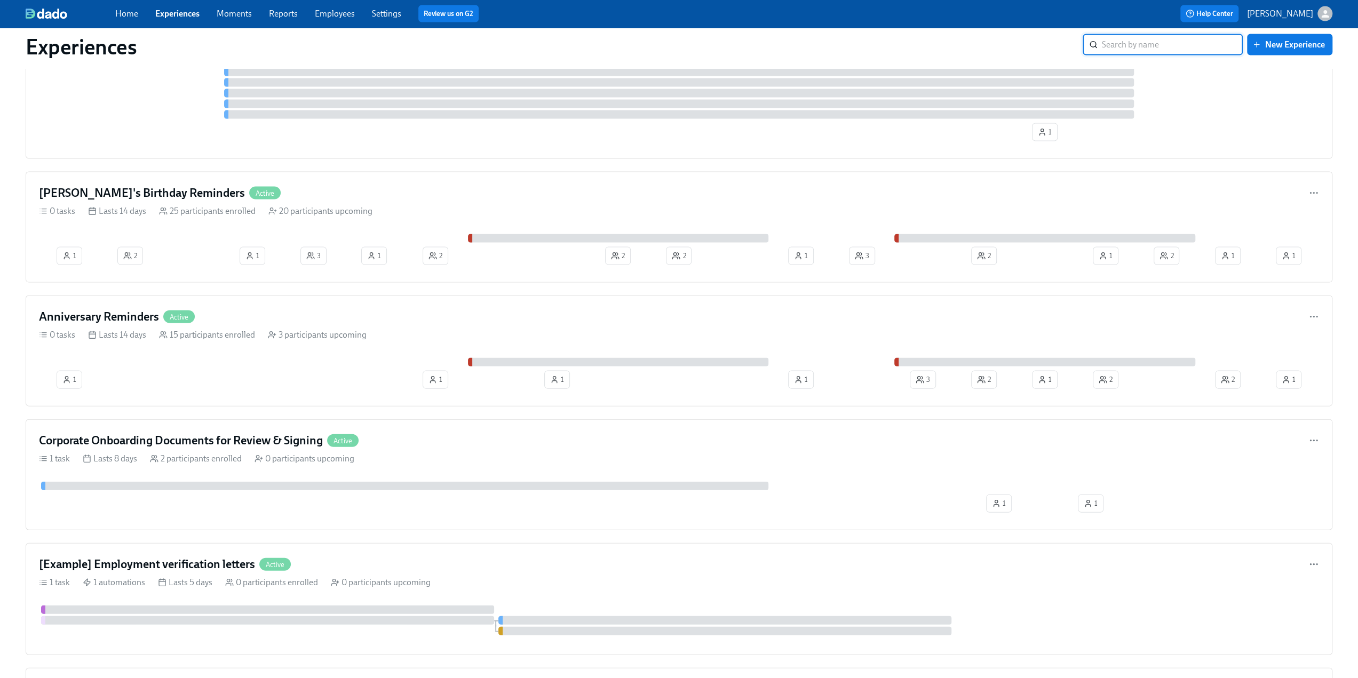
scroll to position [2188, 0]
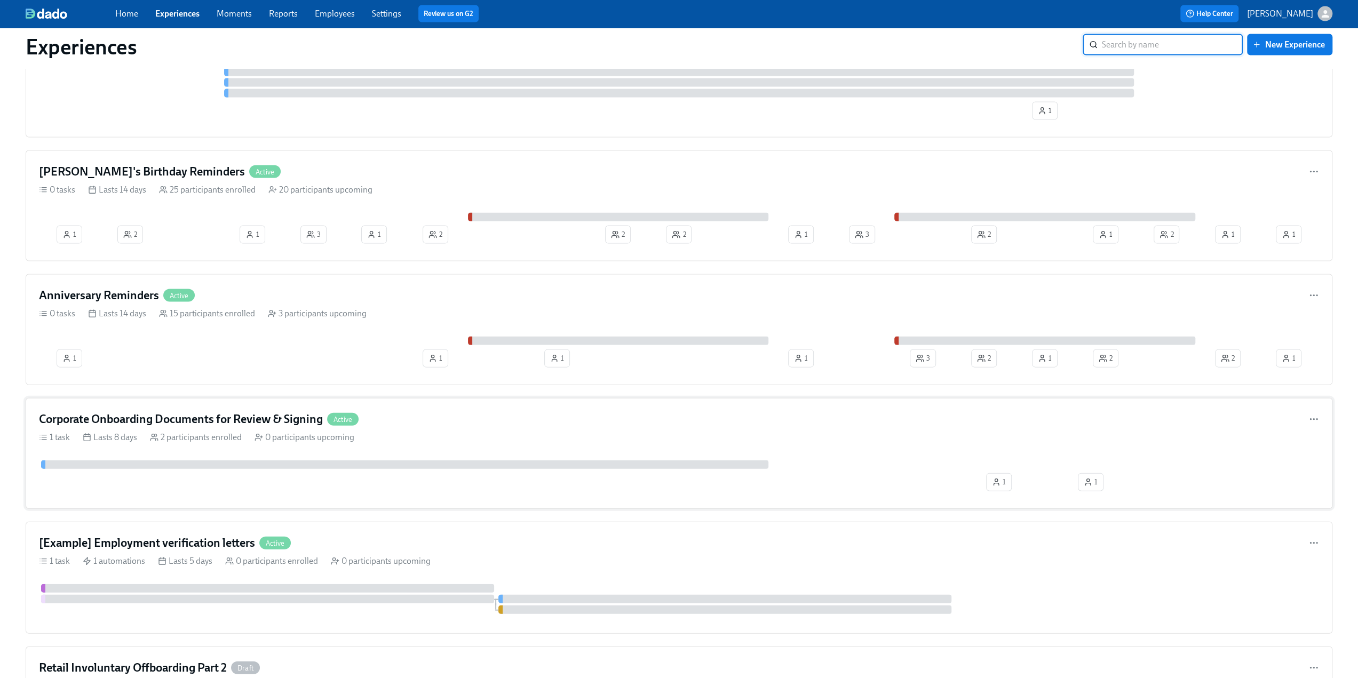
click at [548, 411] on div "Corporate Onboarding Documents for Review & Signing Active" at bounding box center [679, 419] width 1280 height 16
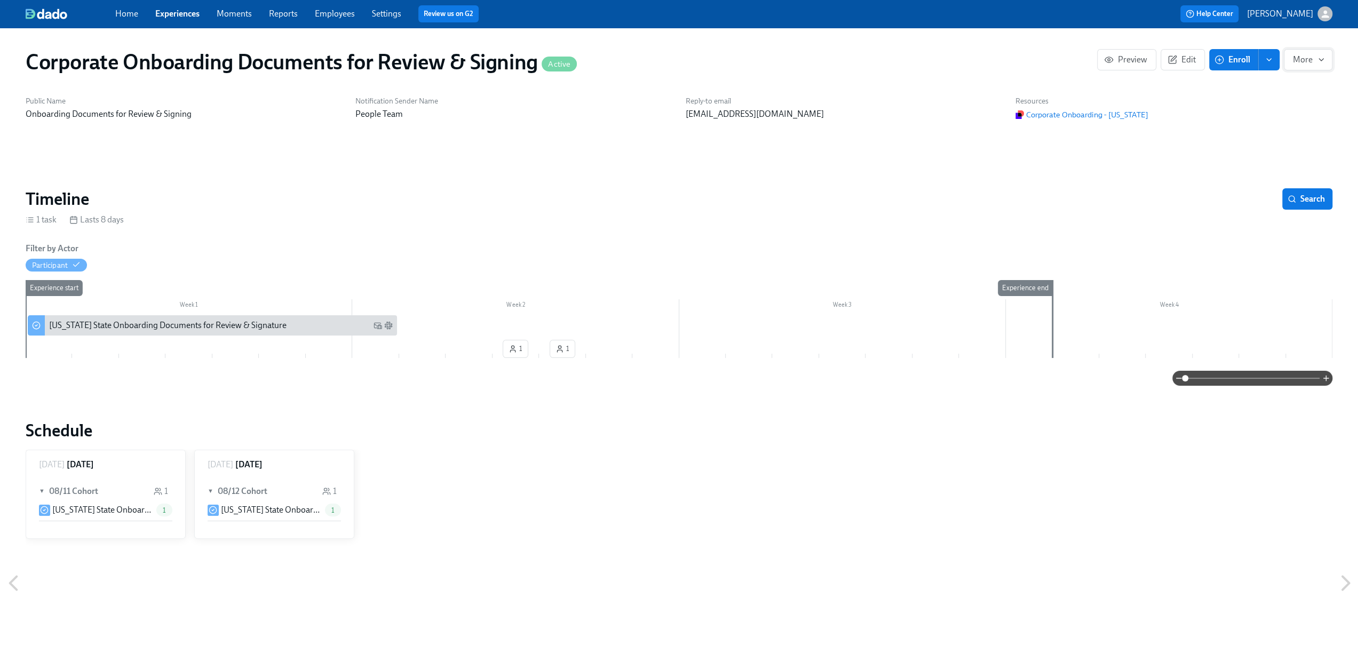
click at [1312, 62] on span "More" at bounding box center [1308, 59] width 30 height 11
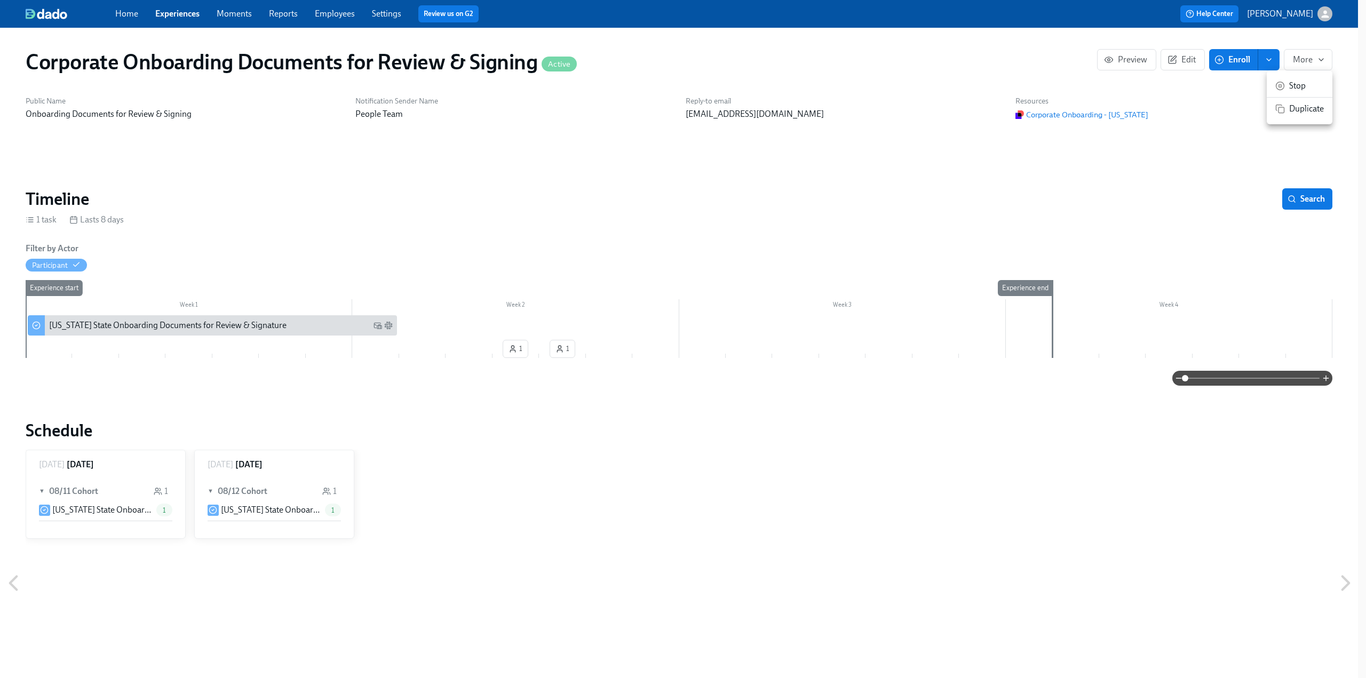
click at [1301, 85] on span "Stop" at bounding box center [1306, 86] width 35 height 12
click at [1305, 130] on span "Archive" at bounding box center [1306, 131] width 35 height 12
click at [182, 17] on div at bounding box center [683, 339] width 1366 height 678
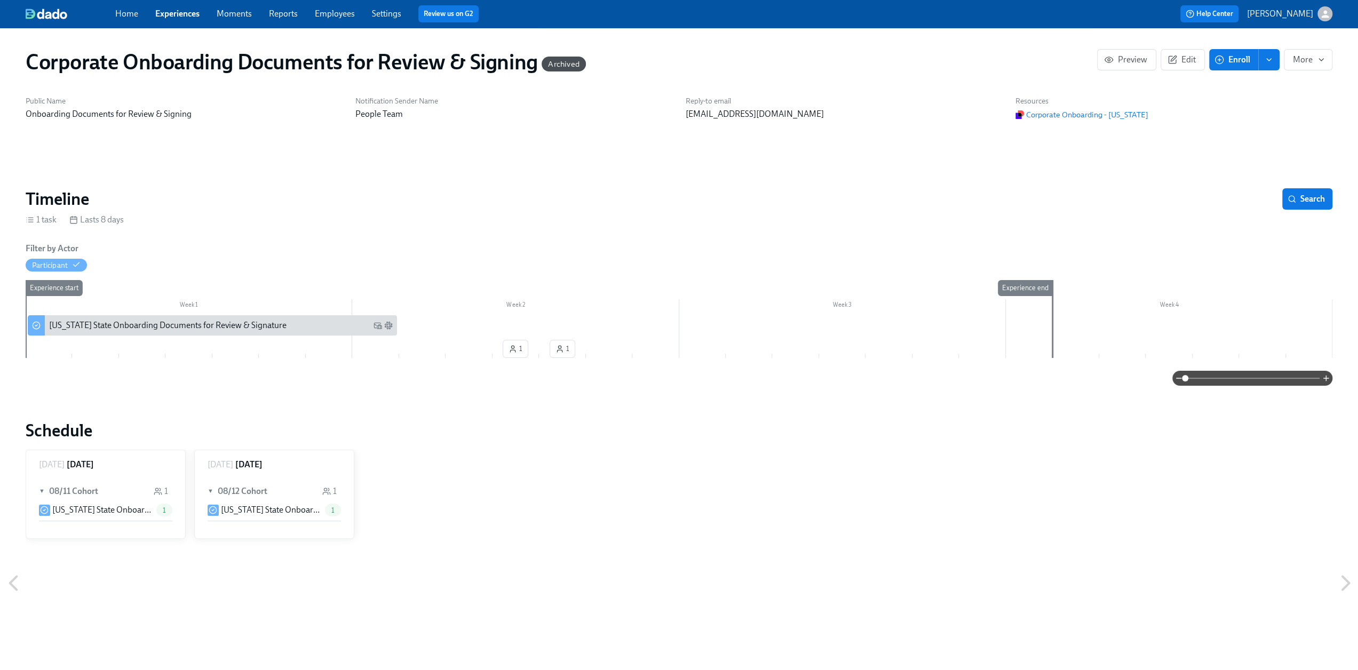
drag, startPoint x: 165, startPoint y: 18, endPoint x: 170, endPoint y: 22, distance: 6.0
click at [165, 18] on link "Experiences" at bounding box center [177, 14] width 44 height 10
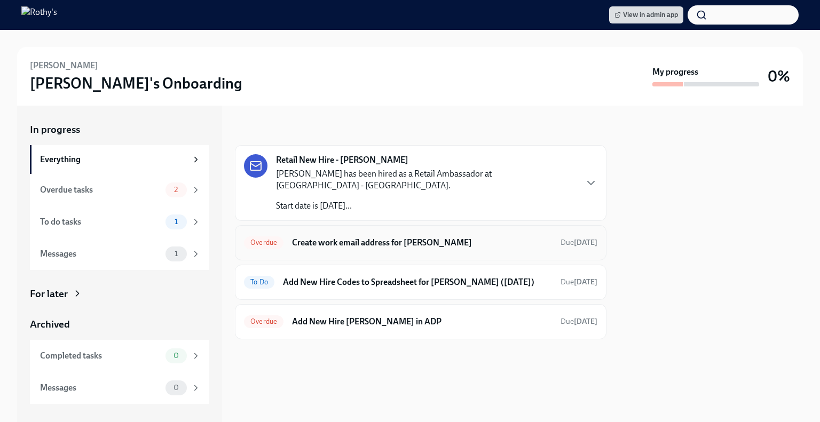
click at [437, 237] on h6 "Create work email address for Kyla Williams" at bounding box center [422, 243] width 260 height 12
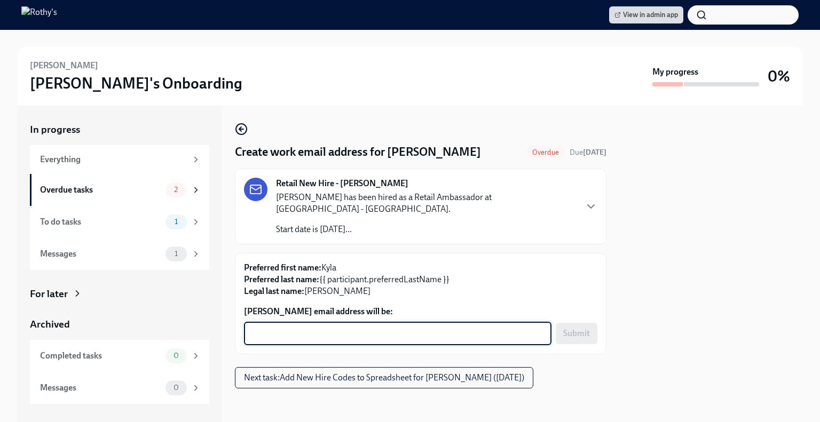
drag, startPoint x: 400, startPoint y: 323, endPoint x: 465, endPoint y: 321, distance: 65.2
click at [400, 327] on textarea "Kyla Williams's email address will be:" at bounding box center [397, 333] width 295 height 13
paste textarea "kylawilliams@rothys.com"
type textarea "kylawilliams@rothys.com"
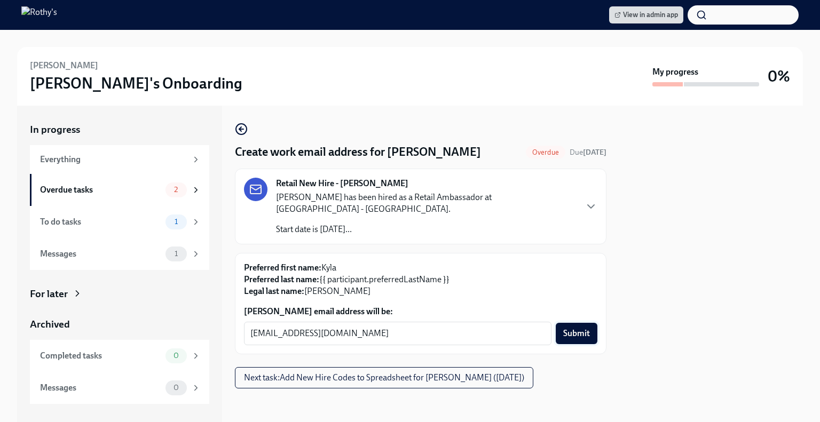
click at [577, 328] on span "Submit" at bounding box center [576, 333] width 27 height 11
click at [139, 191] on div "Overdue tasks" at bounding box center [100, 190] width 121 height 12
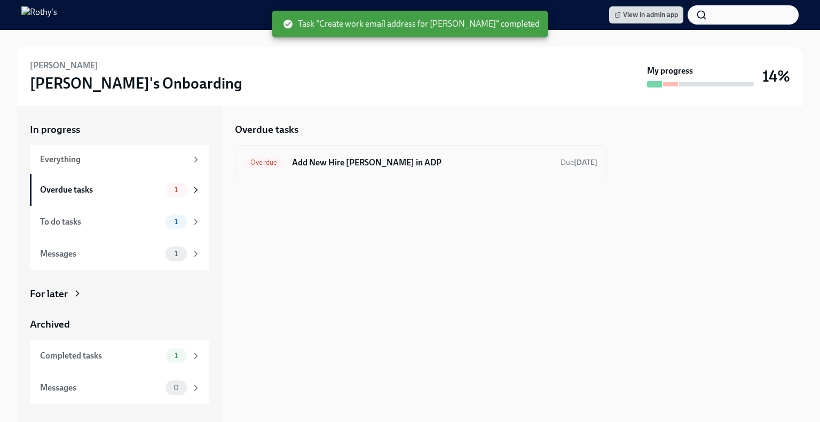
click at [348, 157] on h6 "Add New Hire Kyla Williams in ADP" at bounding box center [422, 163] width 260 height 12
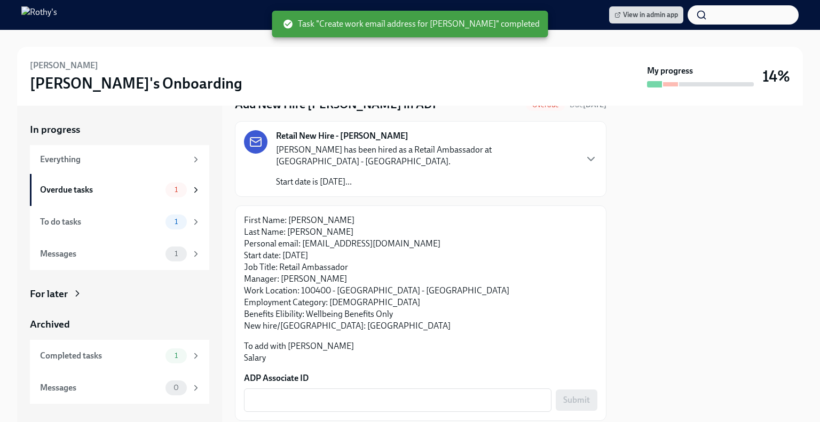
scroll to position [68, 0]
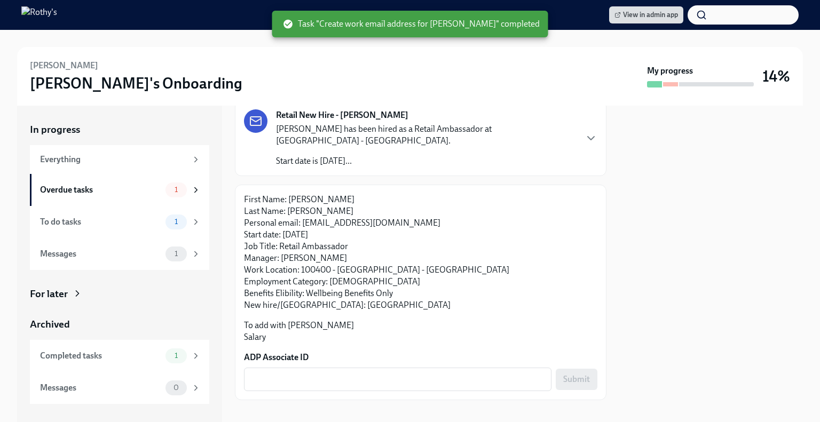
click at [350, 352] on label "ADP Associate ID" at bounding box center [420, 358] width 353 height 12
click at [350, 373] on textarea "ADP Associate ID" at bounding box center [397, 379] width 295 height 13
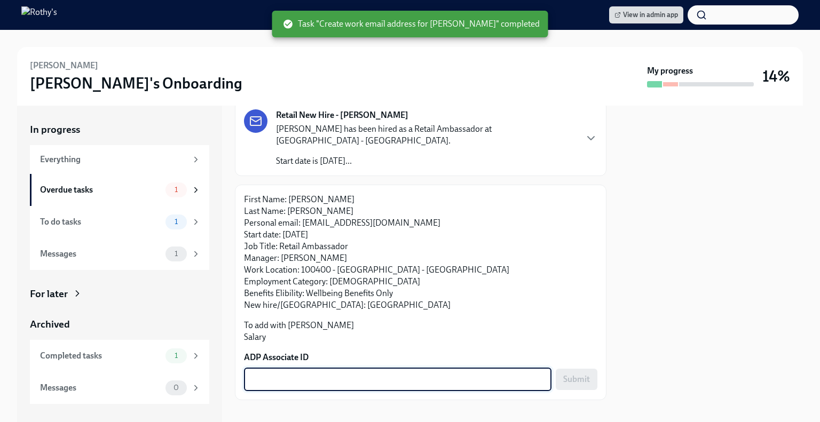
click at [353, 373] on textarea "ADP Associate ID" at bounding box center [397, 379] width 295 height 13
paste textarea "QDQ9AJ3O6"
type textarea "QDQ9AJ3O6"
click at [563, 374] on span "Submit" at bounding box center [576, 379] width 27 height 11
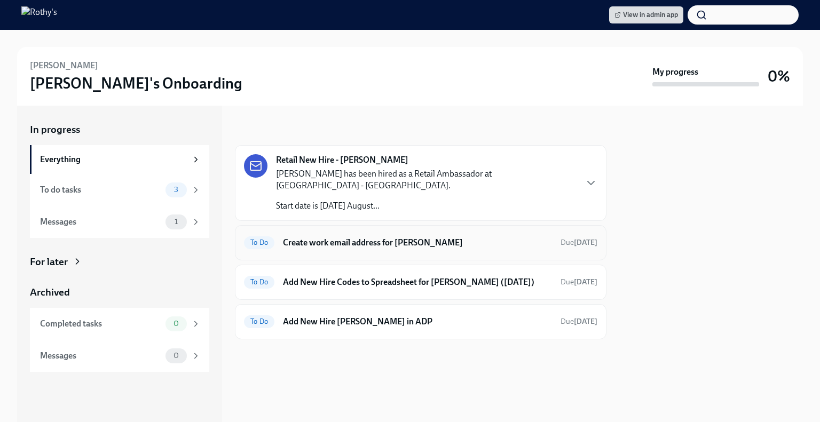
click at [448, 234] on div "To Do Create work email address for [PERSON_NAME] Due [DATE]" at bounding box center [420, 242] width 353 height 17
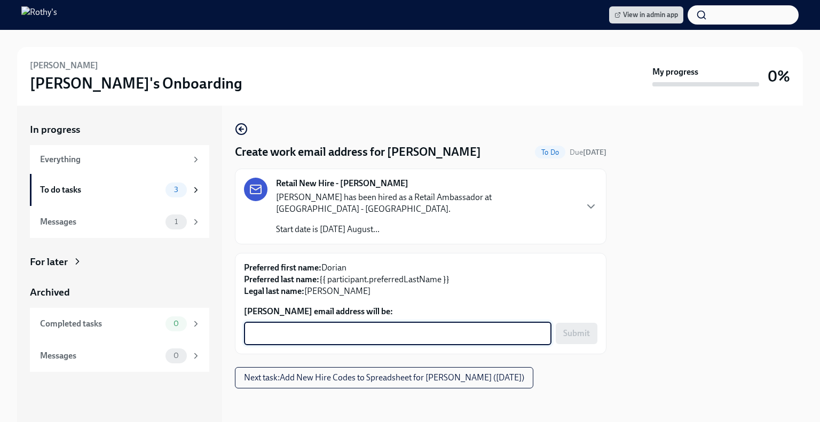
click at [353, 327] on textarea "Dorian Weiss's email address will be:" at bounding box center [397, 333] width 295 height 13
paste textarea "dorianweiss@rothys.com"
type textarea "dorianweiss@rothys.com"
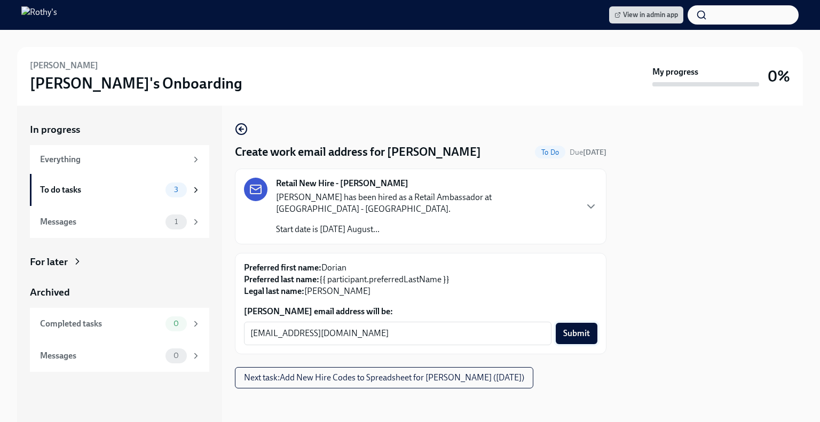
click at [568, 328] on span "Submit" at bounding box center [576, 333] width 27 height 11
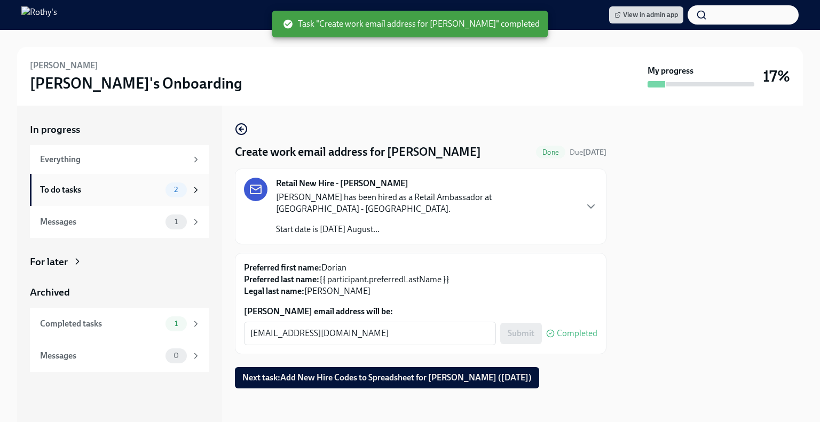
click at [109, 194] on div "To do tasks" at bounding box center [100, 190] width 121 height 12
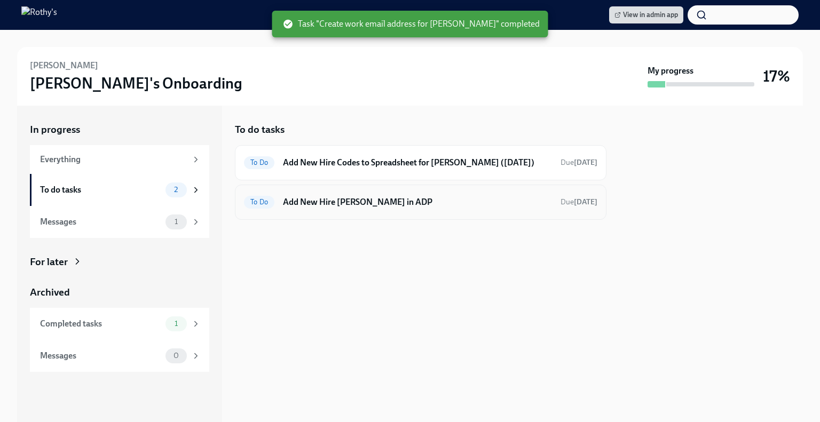
click at [337, 196] on h6 "Add New Hire Dorian Weiss in ADP" at bounding box center [417, 202] width 269 height 12
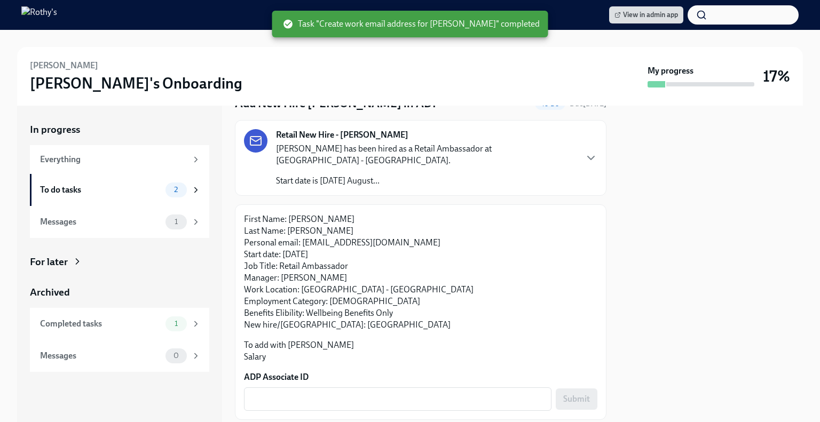
scroll to position [68, 0]
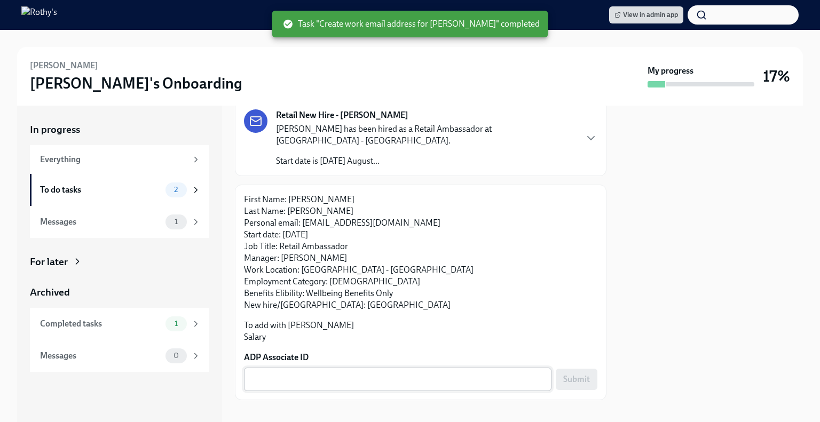
click at [300, 368] on div "x ​" at bounding box center [397, 379] width 307 height 23
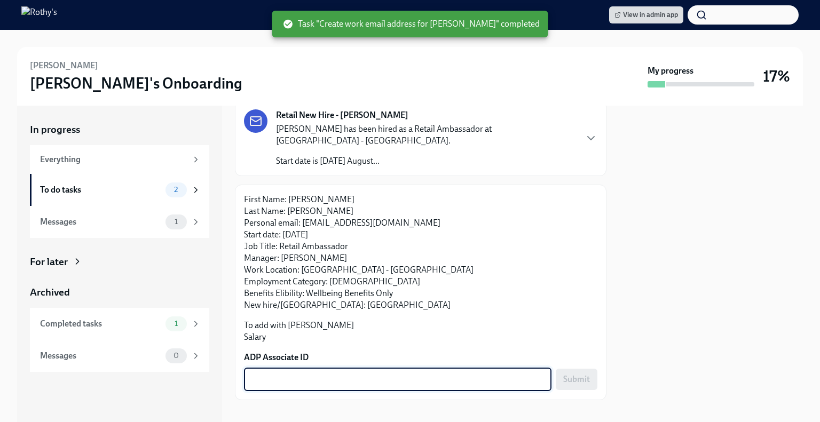
paste textarea "ASF35MYQ6"
type textarea "ASF35MYQ6"
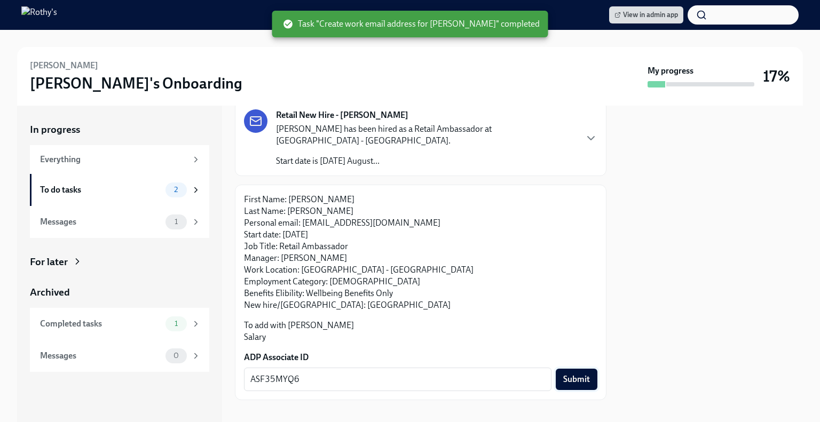
click at [556, 369] on button "Submit" at bounding box center [577, 379] width 42 height 21
